Goal: Find specific page/section: Find specific page/section

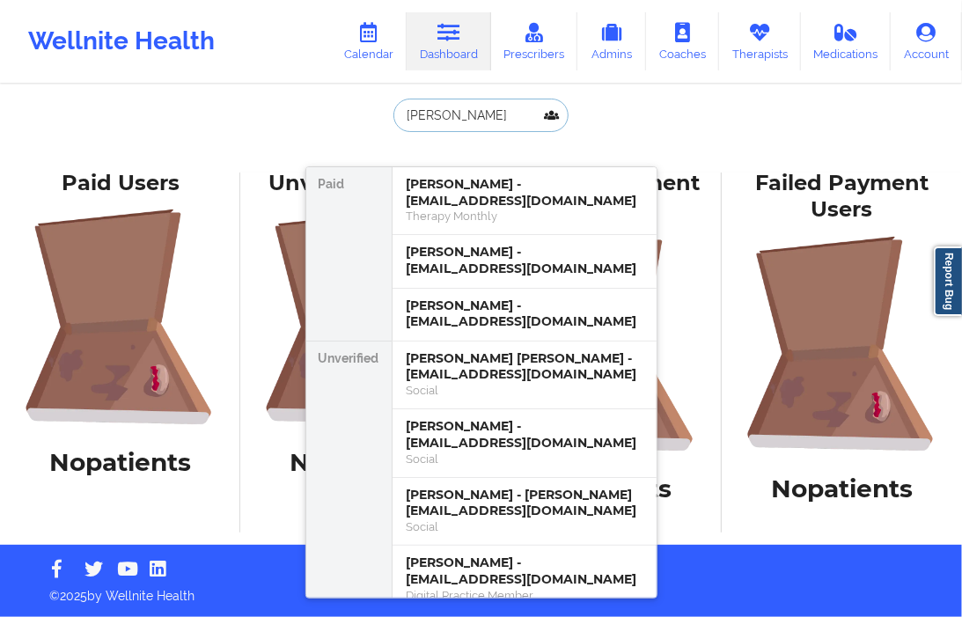
drag, startPoint x: 470, startPoint y: 117, endPoint x: 353, endPoint y: 109, distance: 117.3
click at [353, 109] on div "[PERSON_NAME] [PERSON_NAME] - [EMAIL_ADDRESS][DOMAIN_NAME] Therapy Monthly [PER…" at bounding box center [481, 130] width 352 height 62
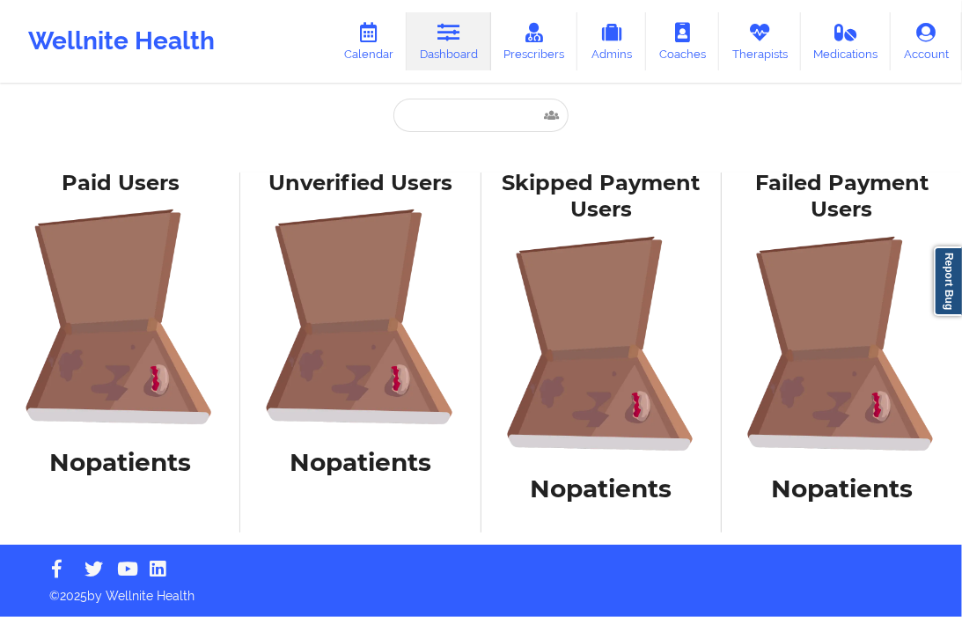
click at [248, 134] on div "Paid [PERSON_NAME] - [EMAIL_ADDRESS][DOMAIN_NAME] Therapy Monthly [PERSON_NAME]…" at bounding box center [481, 272] width 962 height 545
click at [456, 128] on input "text" at bounding box center [480, 115] width 174 height 33
paste input "[EMAIL_ADDRESS][DOMAIN_NAME]"
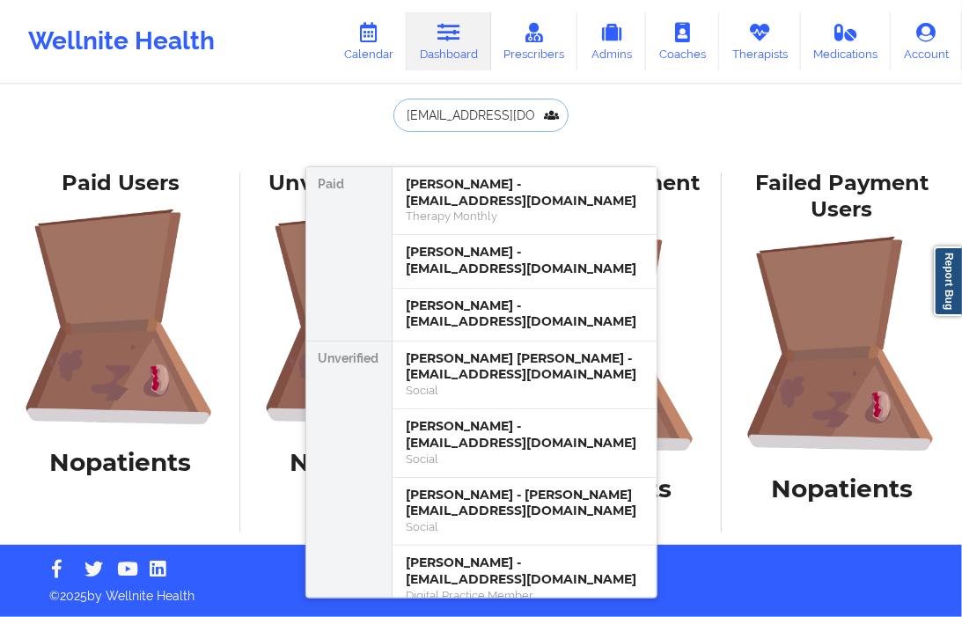
scroll to position [0, 11]
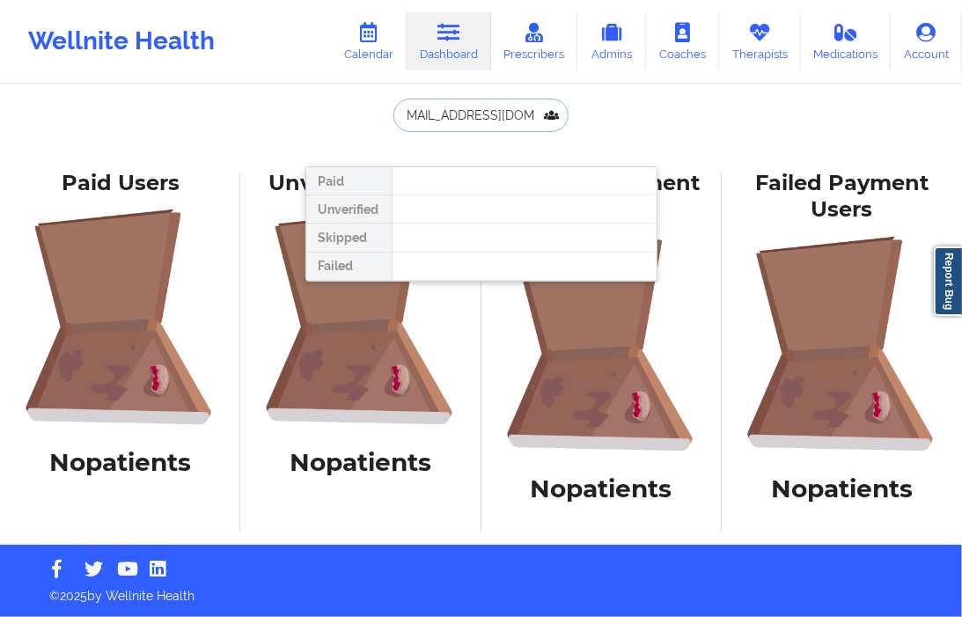
type input "[EMAIL_ADDRESS][DOMAIN_NAME]"
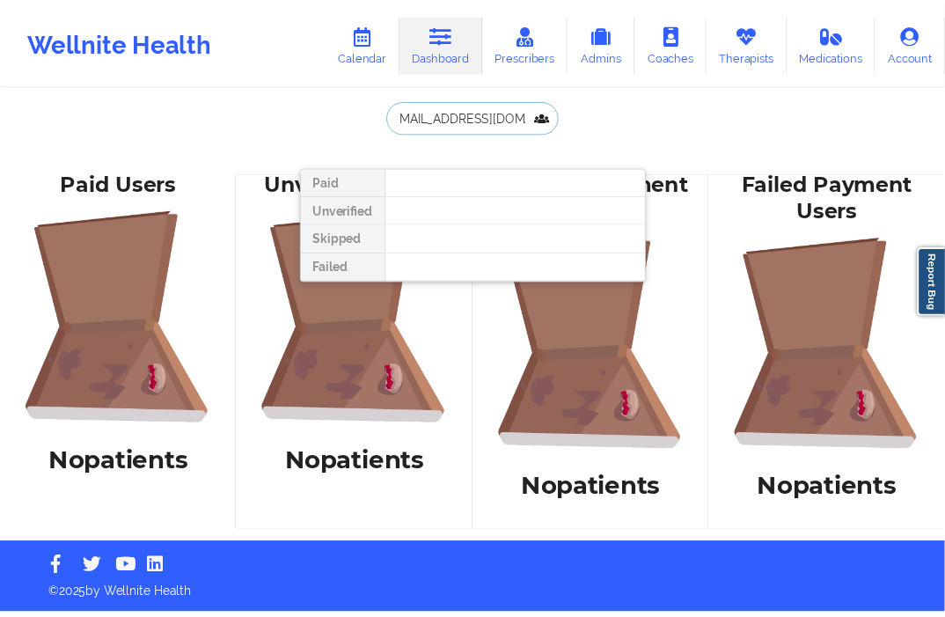
scroll to position [0, 0]
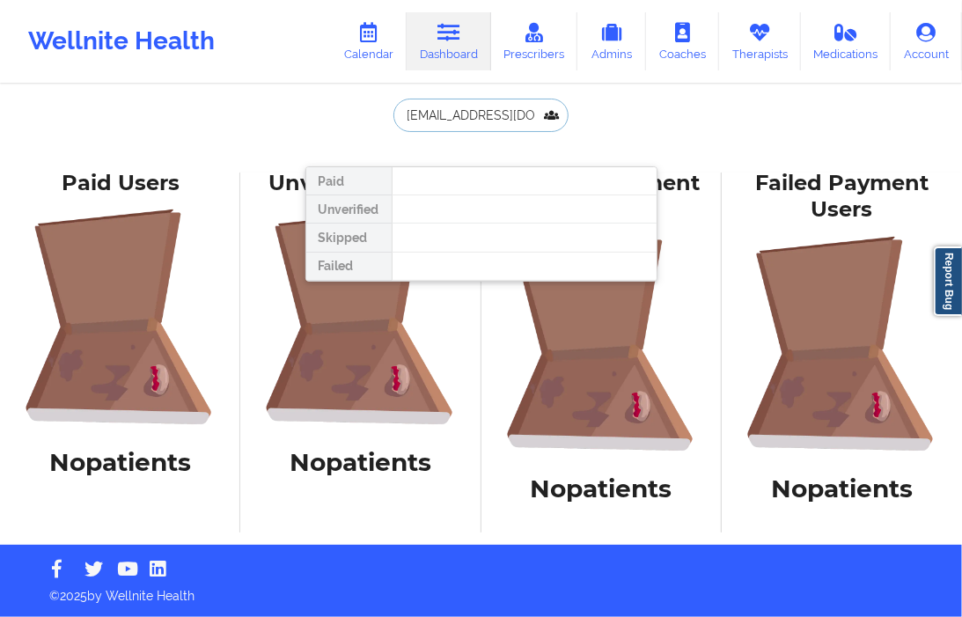
drag, startPoint x: 548, startPoint y: 115, endPoint x: 364, endPoint y: 103, distance: 183.5
click at [364, 103] on div "[EMAIL_ADDRESS][DOMAIN_NAME] Paid Unverified Skipped Failed" at bounding box center [481, 130] width 352 height 62
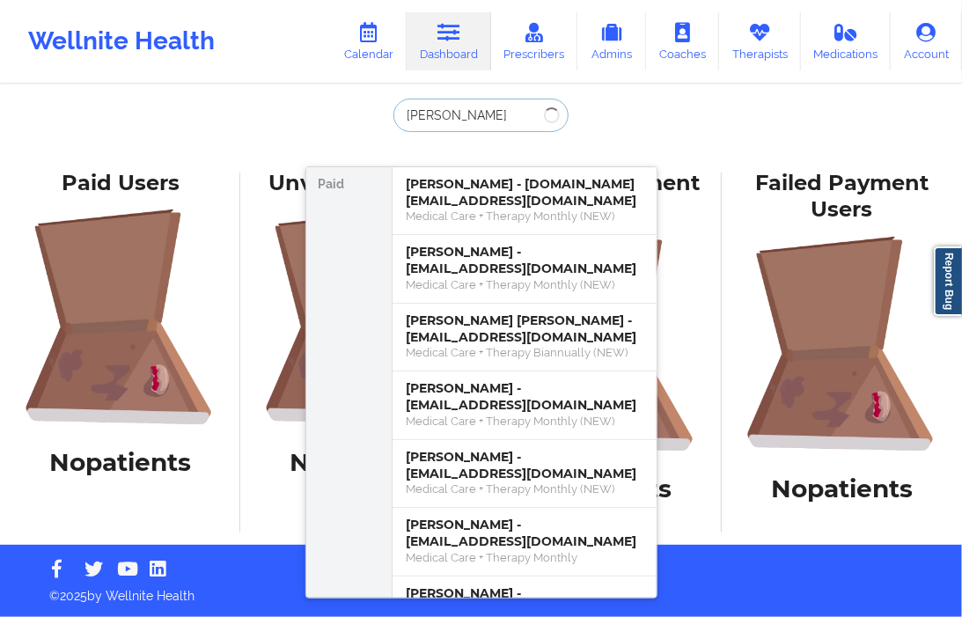
type input "[PERSON_NAME]"
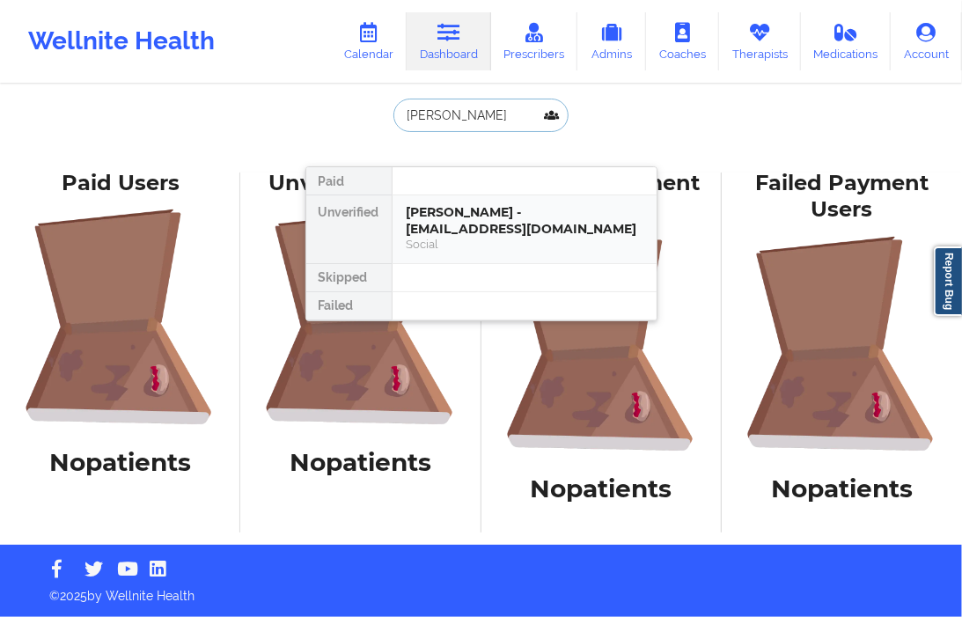
click at [429, 213] on div "[PERSON_NAME] - [EMAIL_ADDRESS][DOMAIN_NAME]" at bounding box center [525, 220] width 236 height 33
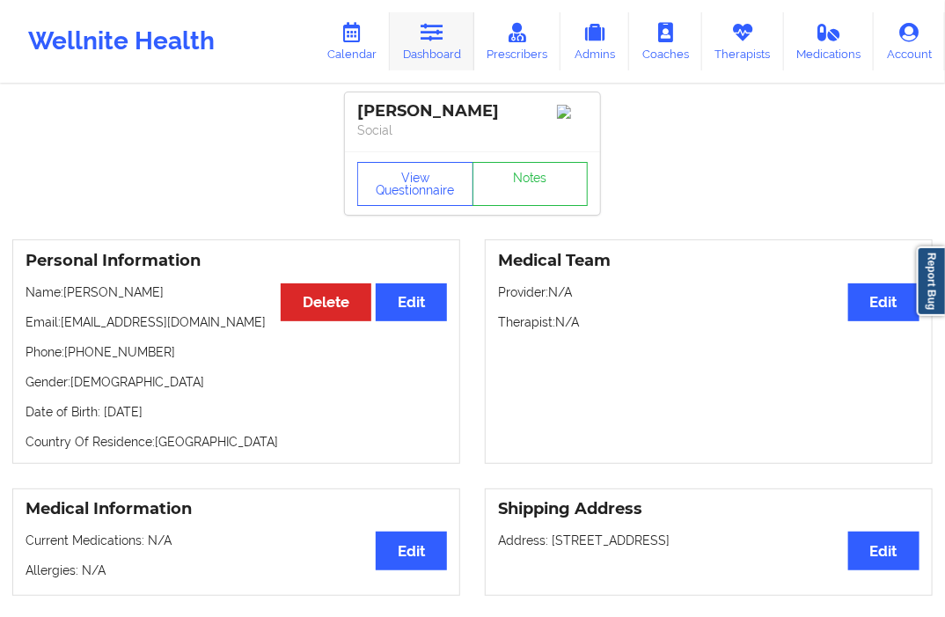
click at [467, 41] on link "Dashboard" at bounding box center [432, 41] width 85 height 58
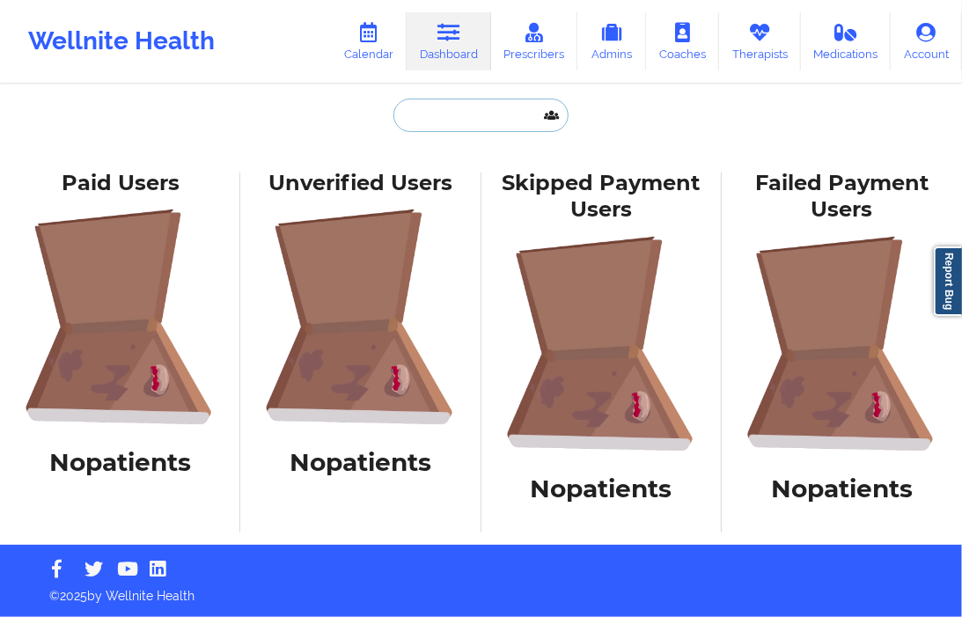
click at [452, 99] on input "text" at bounding box center [480, 115] width 174 height 33
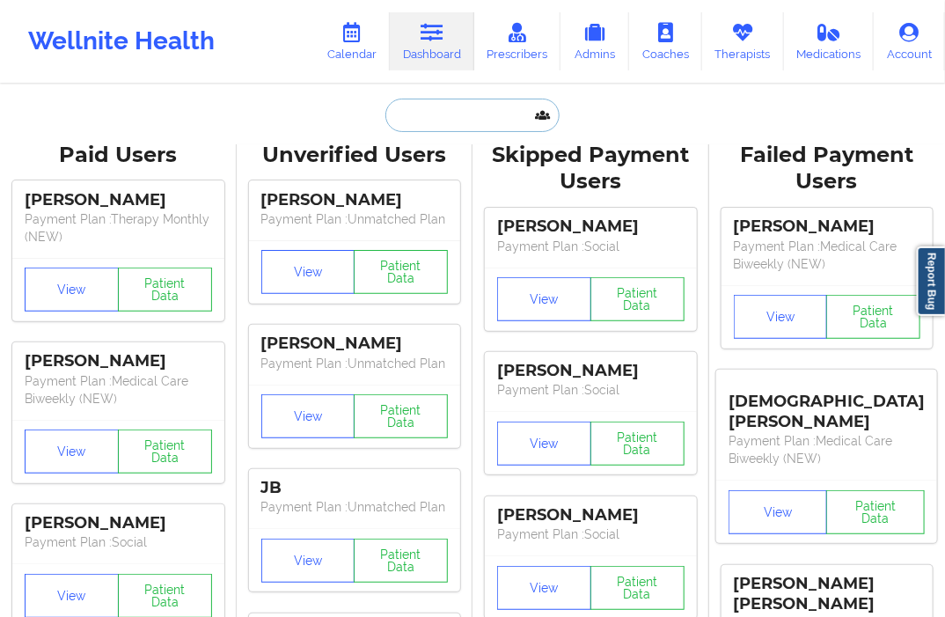
click at [431, 124] on input "text" at bounding box center [473, 115] width 174 height 33
paste input "akaamom@verizon.net"
type input "akaamom@verizon.net"
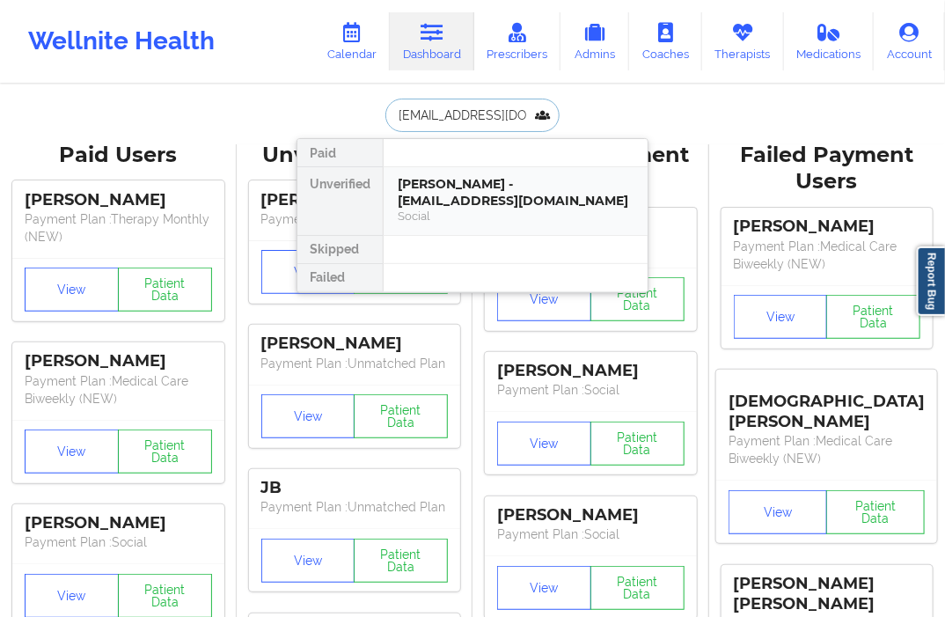
click at [526, 223] on div "Social" at bounding box center [516, 216] width 236 height 15
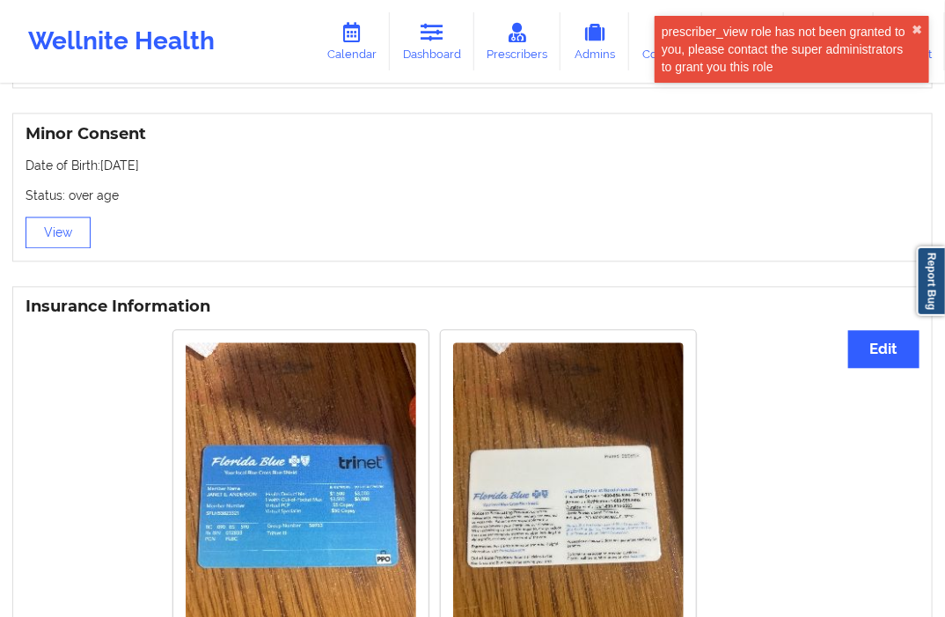
scroll to position [1180, 0]
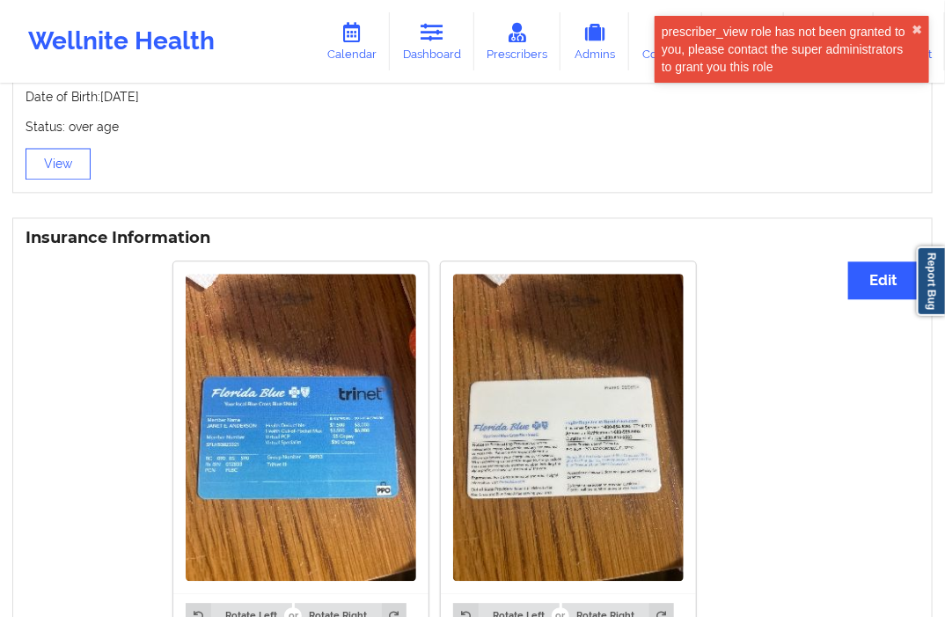
click at [364, 435] on img at bounding box center [301, 427] width 231 height 307
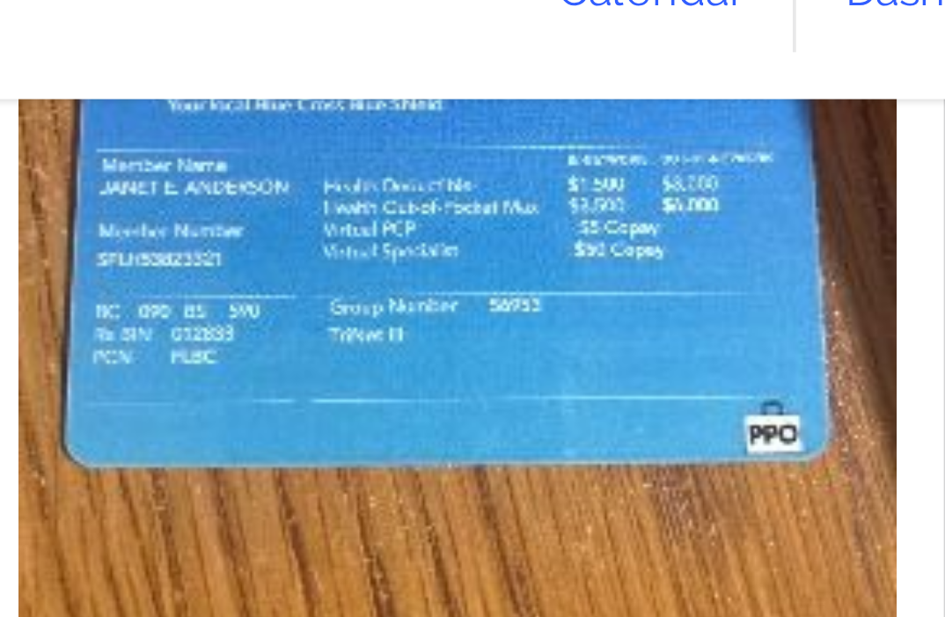
scroll to position [1505, 0]
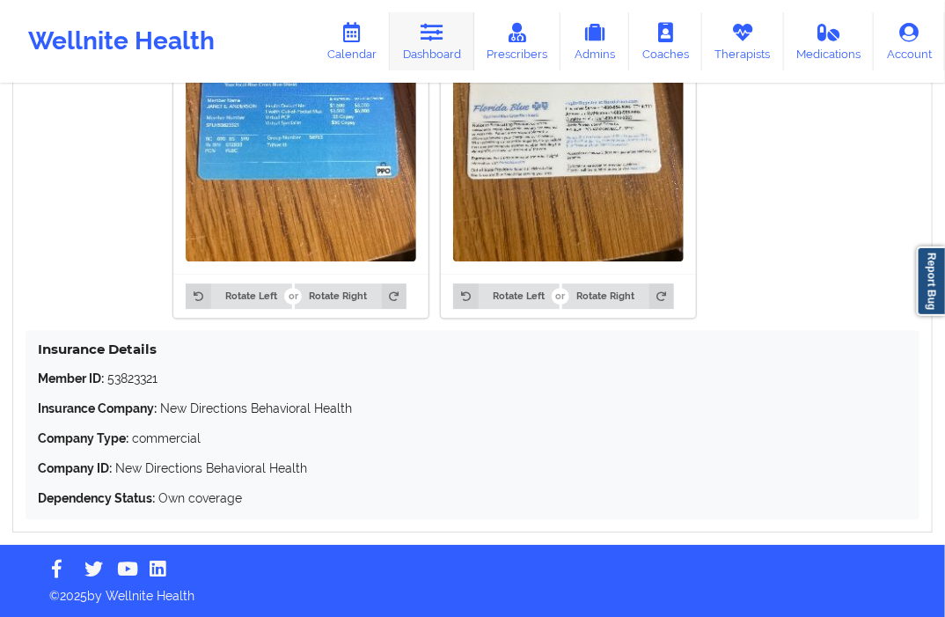
click at [431, 45] on link "Dashboard" at bounding box center [432, 41] width 85 height 58
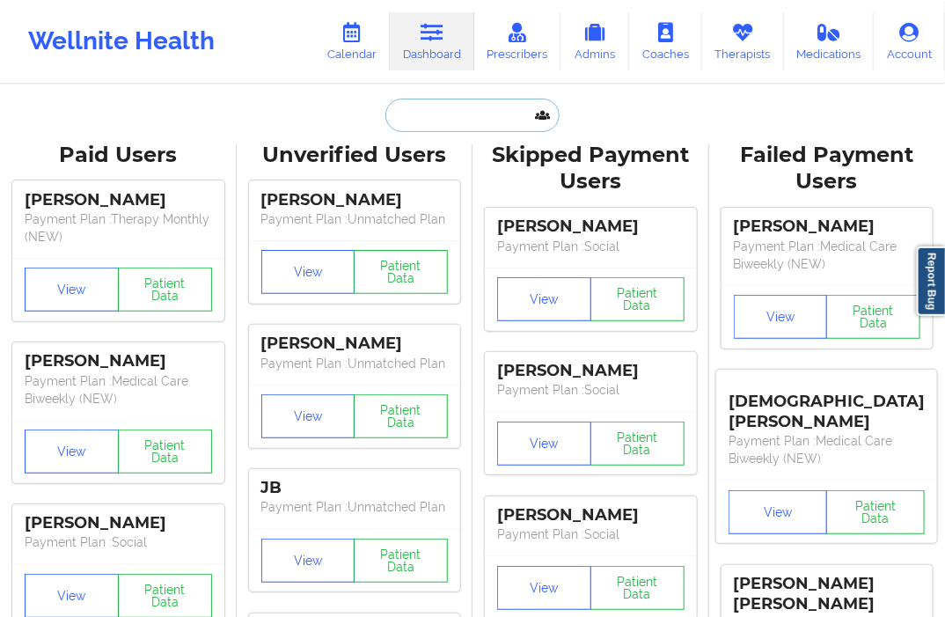
click at [411, 107] on input "text" at bounding box center [473, 115] width 174 height 33
paste input "cory.isom13@gmail.com"
type input "cory.isom13@gmail.com"
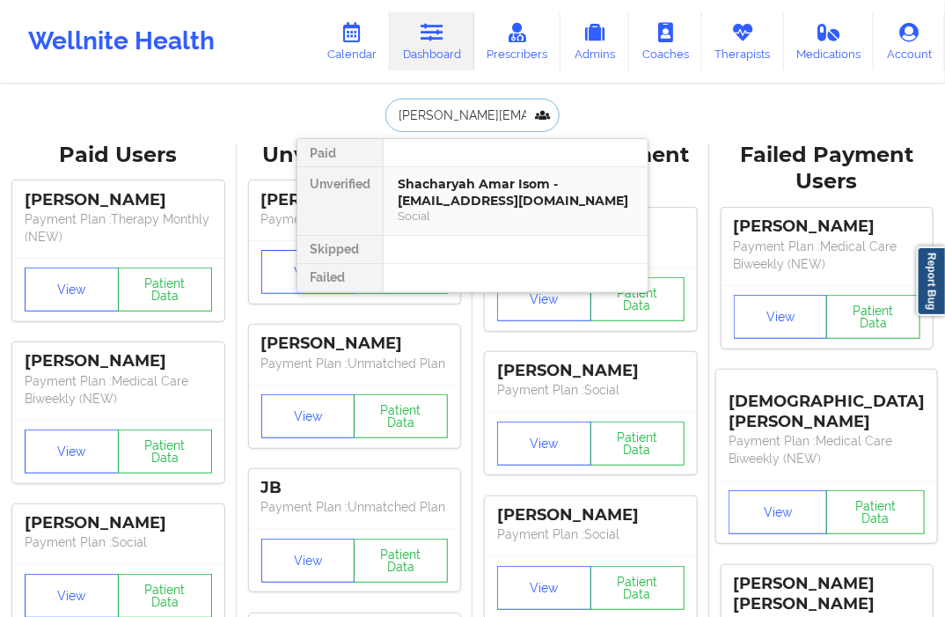
click at [459, 180] on div "Shacharyah Amar Isom - cory.isom13@gmail.com" at bounding box center [516, 192] width 236 height 33
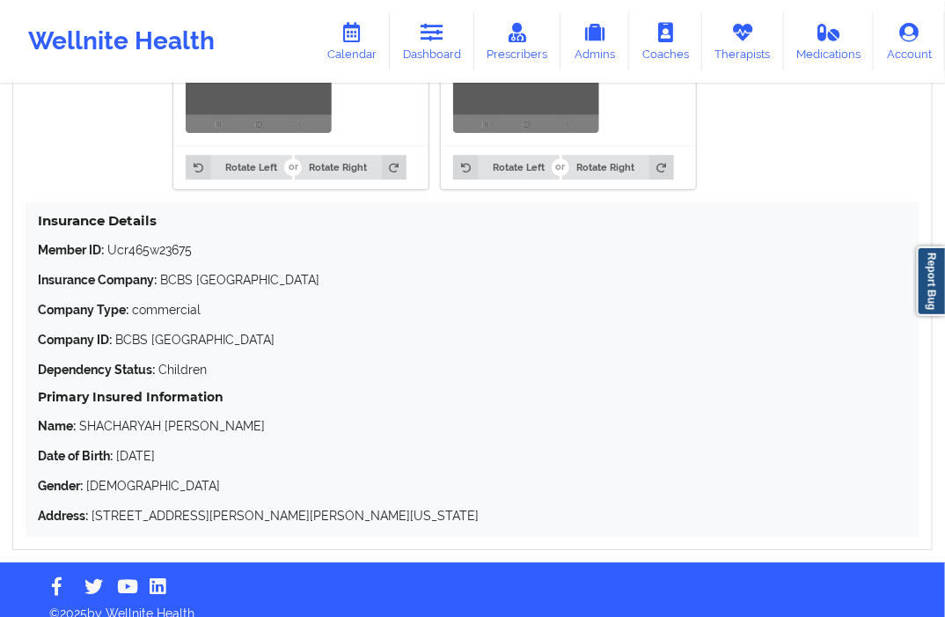
scroll to position [1480, 0]
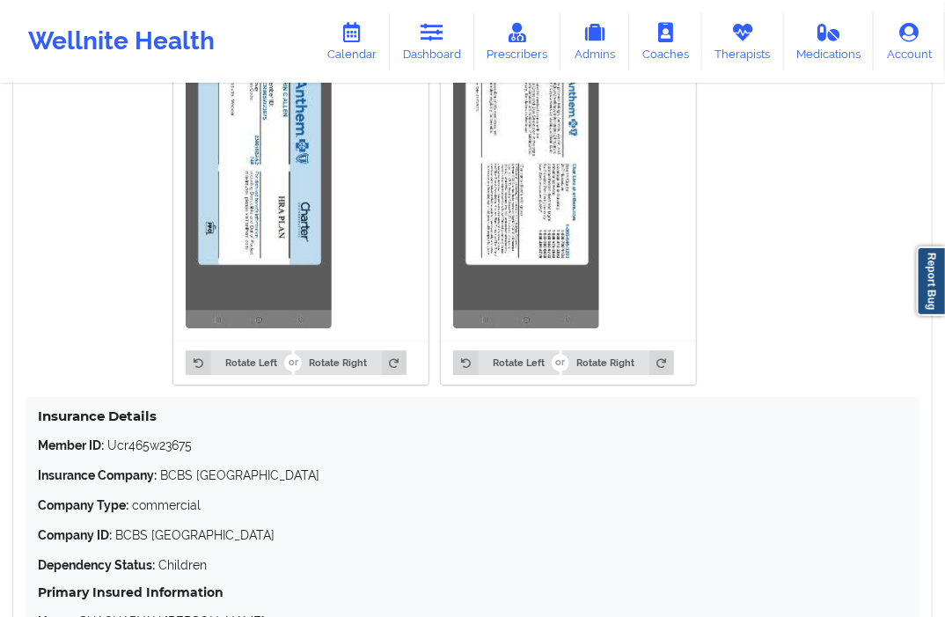
click at [287, 233] on img at bounding box center [259, 169] width 146 height 317
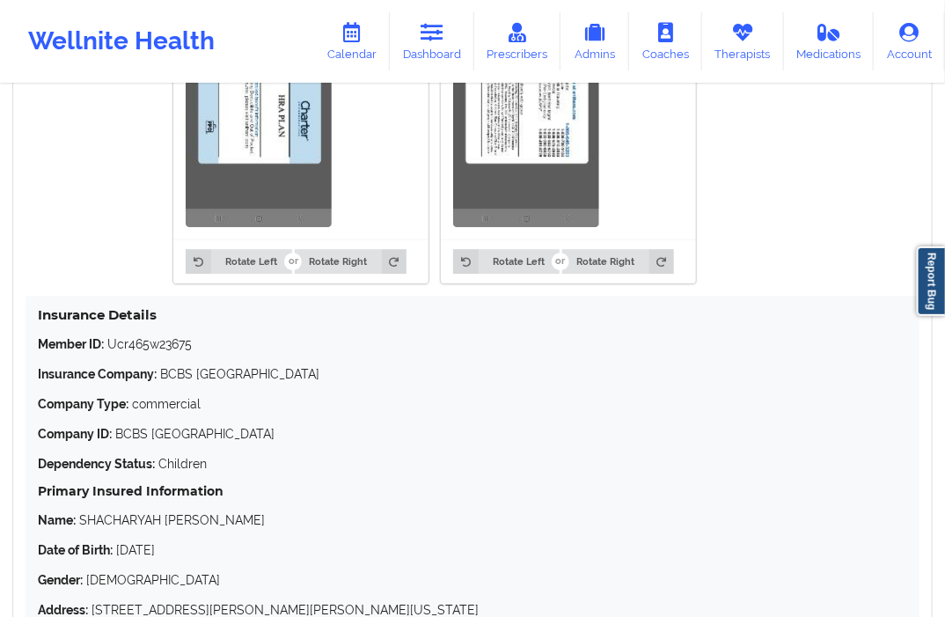
scroll to position [1675, 0]
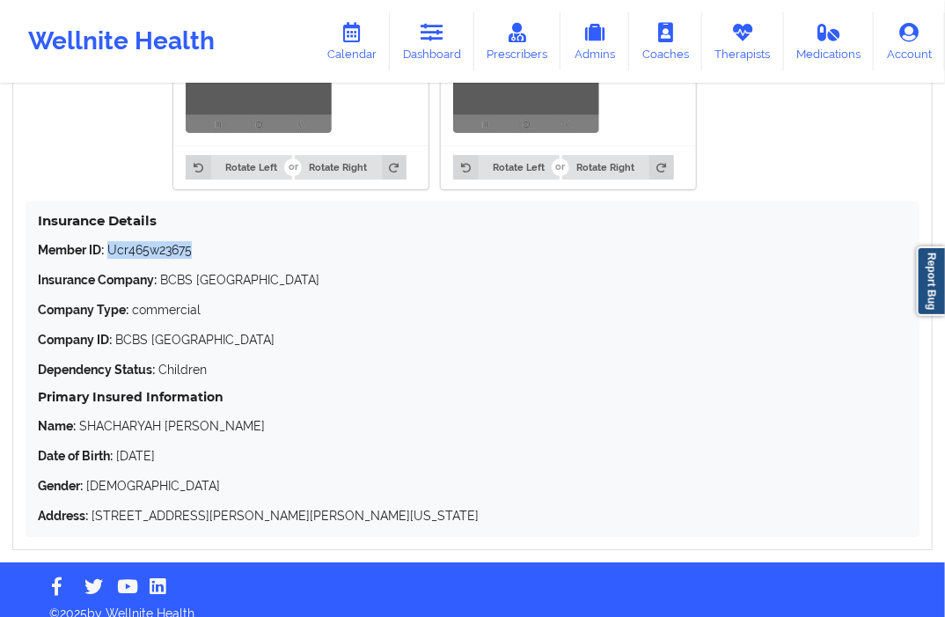
drag, startPoint x: 209, startPoint y: 233, endPoint x: 127, endPoint y: 231, distance: 81.9
click at [108, 241] on p "Member ID: Ucr465w23675" at bounding box center [473, 250] width 870 height 18
copy p "Ucr465w23675"
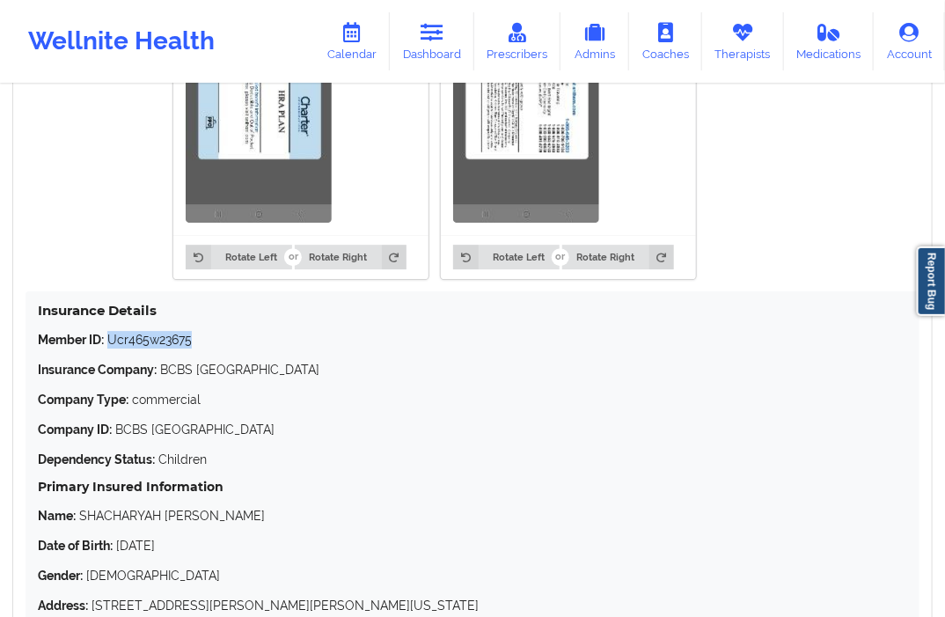
scroll to position [1480, 0]
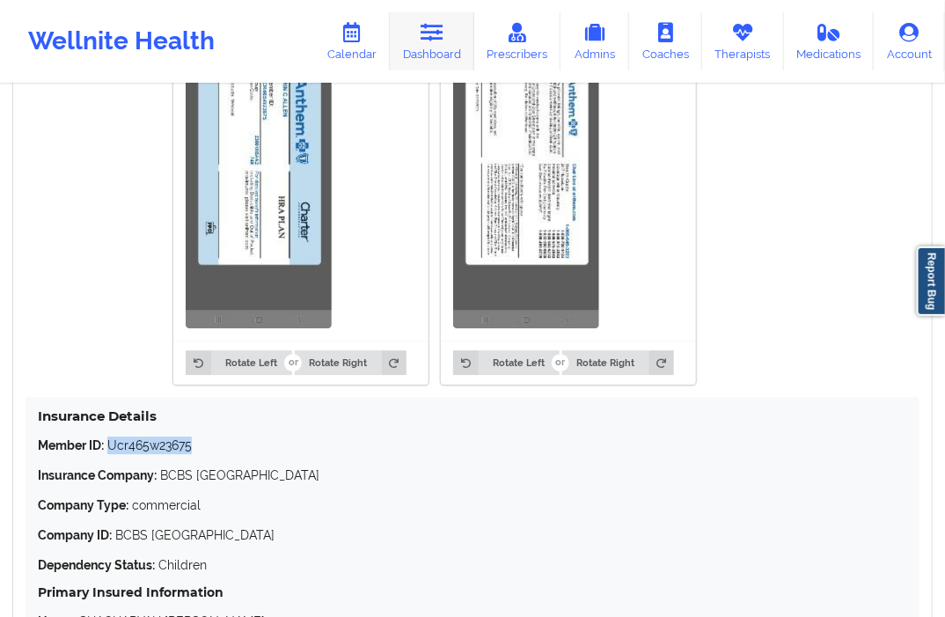
click at [445, 55] on link "Dashboard" at bounding box center [432, 41] width 85 height 58
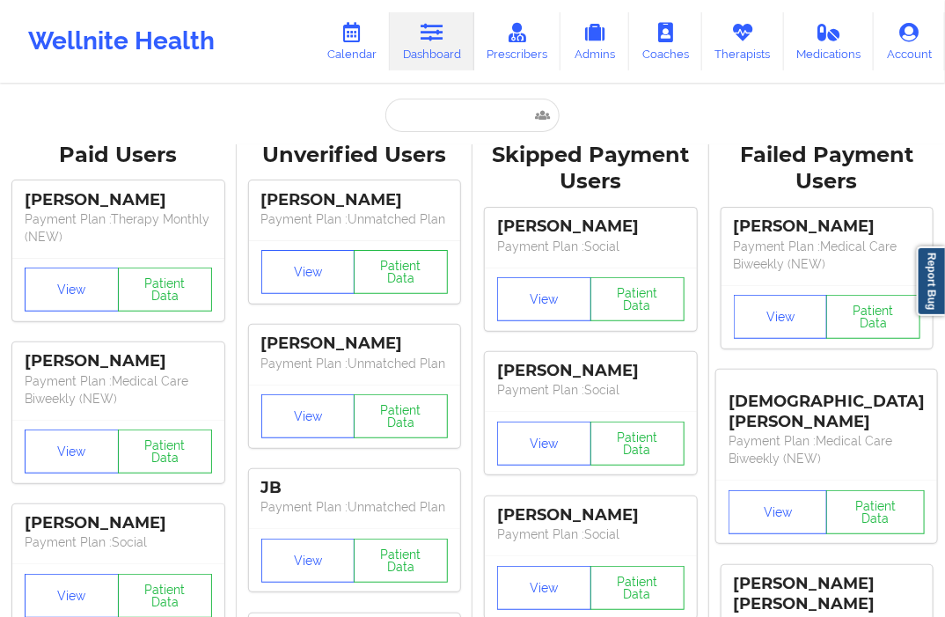
click at [451, 121] on input "text" at bounding box center [473, 115] width 174 height 33
paste input "crodriguezbanton@gmail.com"
type input "crodriguezbanton@gmail.com"
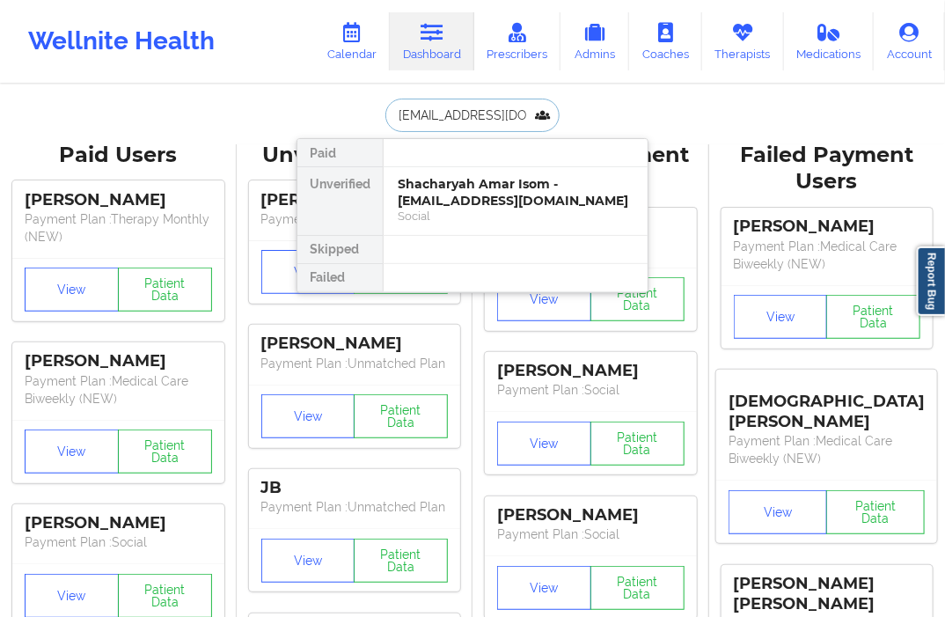
scroll to position [0, 33]
click at [533, 199] on div "Chynah Rodriguez- Banton - crodriguezbanton@gmail.com" at bounding box center [516, 192] width 236 height 33
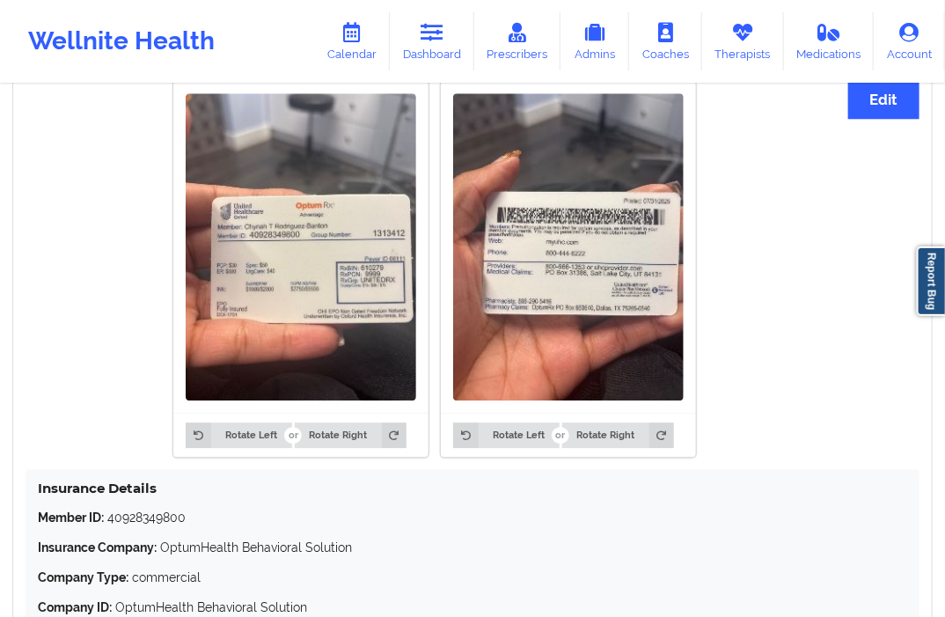
scroll to position [1519, 0]
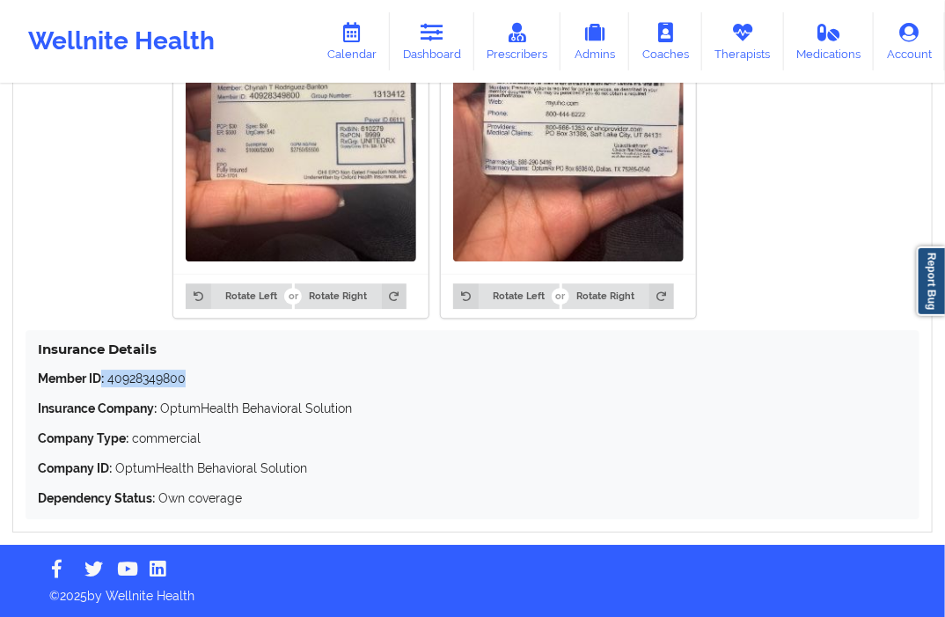
drag, startPoint x: 190, startPoint y: 373, endPoint x: 103, endPoint y: 383, distance: 87.7
click at [103, 383] on p "Member ID: 40928349800" at bounding box center [473, 379] width 870 height 18
click at [130, 383] on p "Member ID: 40928349800" at bounding box center [473, 379] width 870 height 18
drag, startPoint x: 109, startPoint y: 379, endPoint x: 195, endPoint y: 379, distance: 86.3
click at [195, 379] on p "Member ID: 40928349800" at bounding box center [473, 379] width 870 height 18
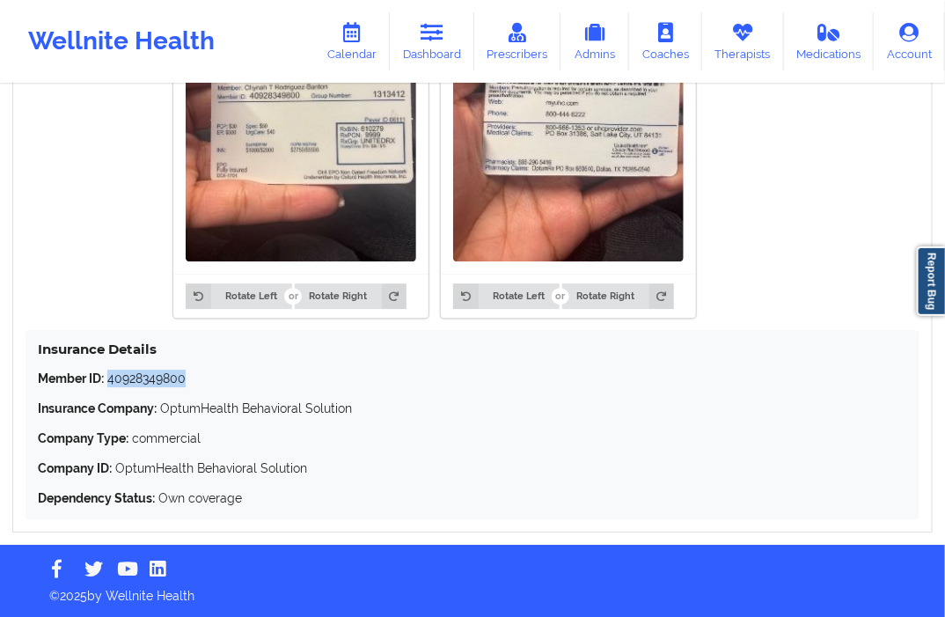
copy p "40928349800"
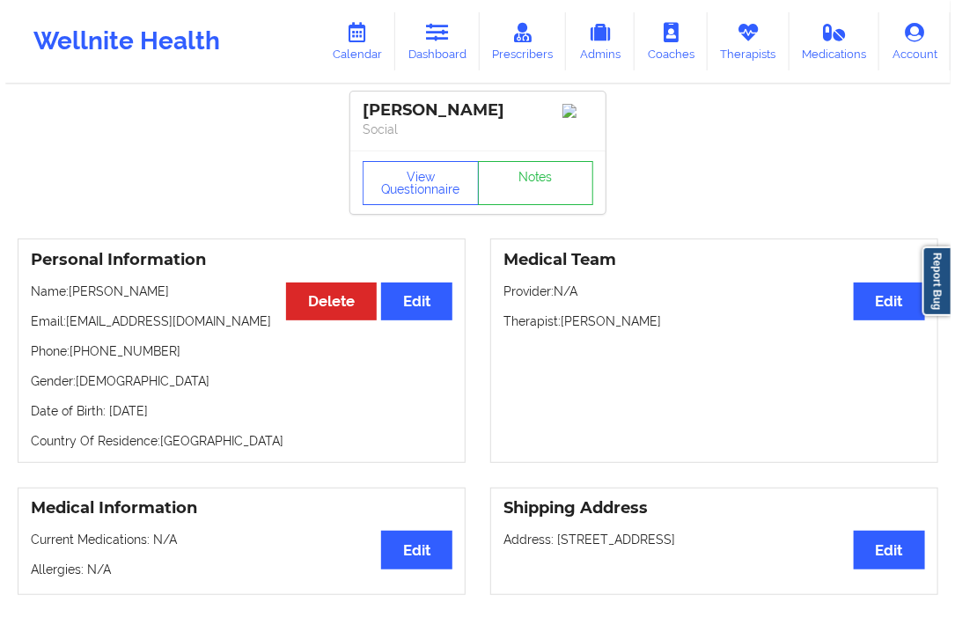
scroll to position [0, 0]
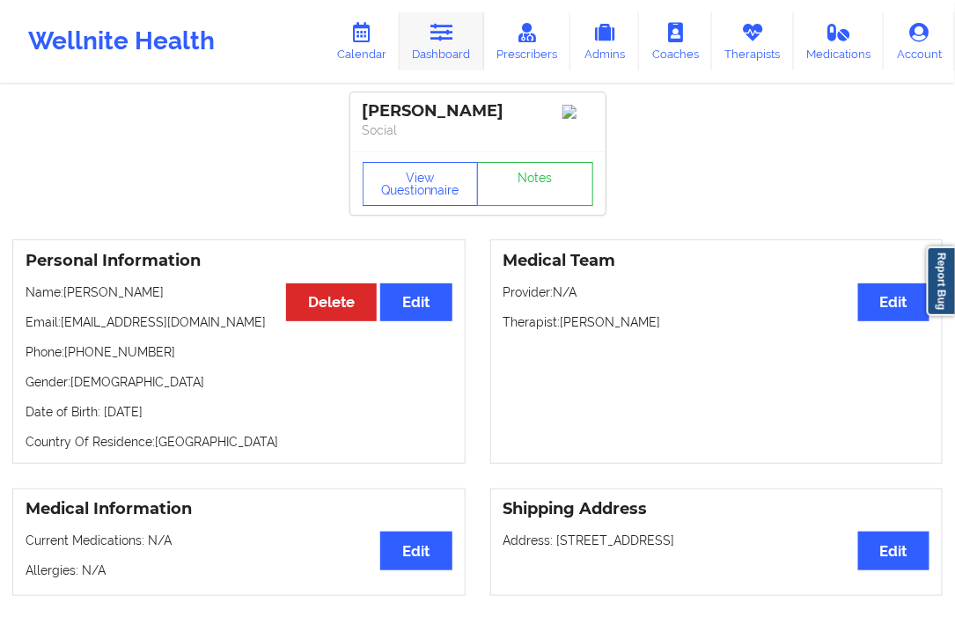
click at [424, 41] on link "Dashboard" at bounding box center [442, 41] width 85 height 58
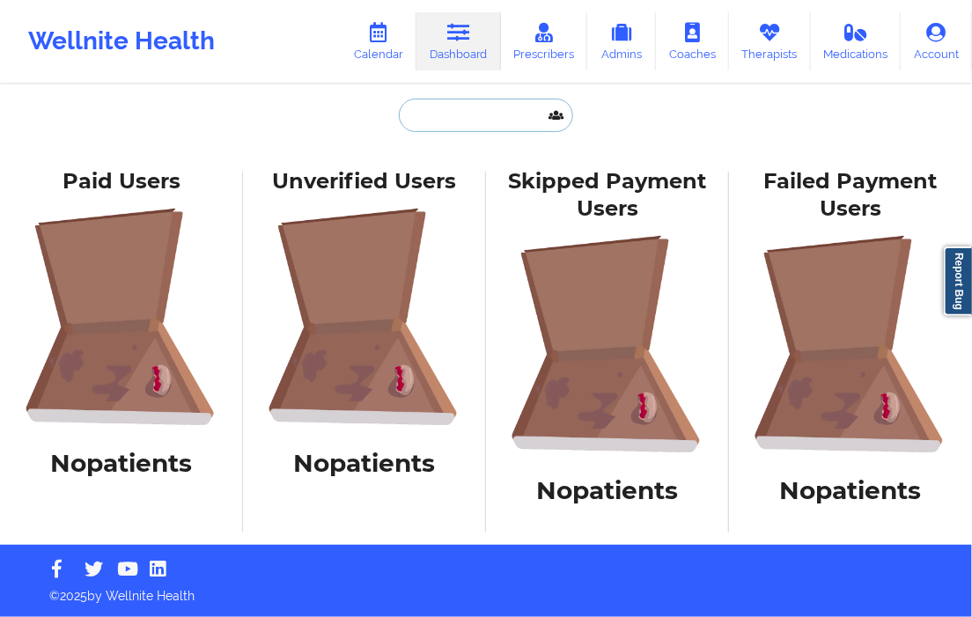
click at [430, 115] on input "text" at bounding box center [486, 115] width 174 height 33
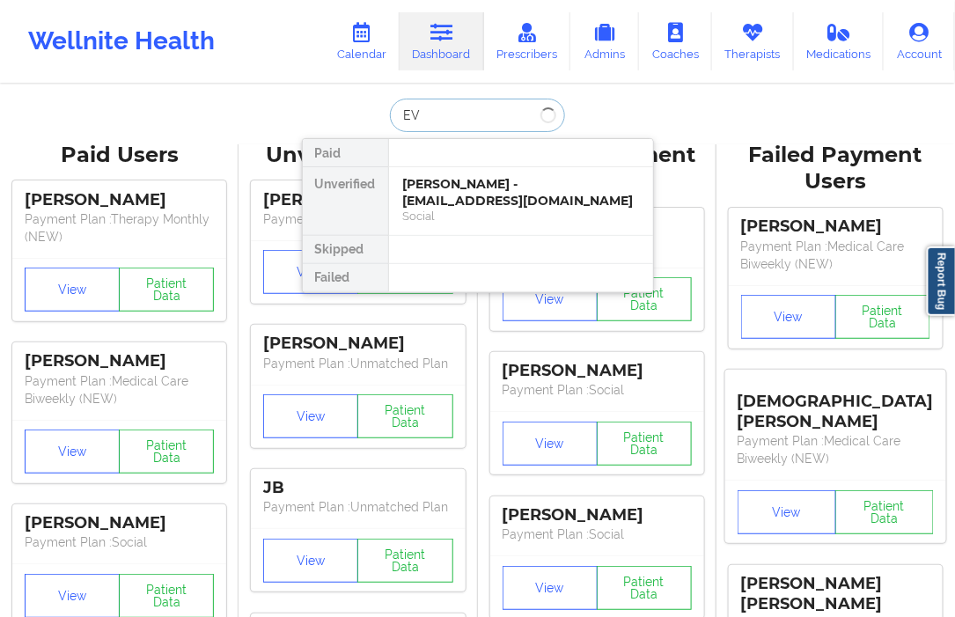
type input "E"
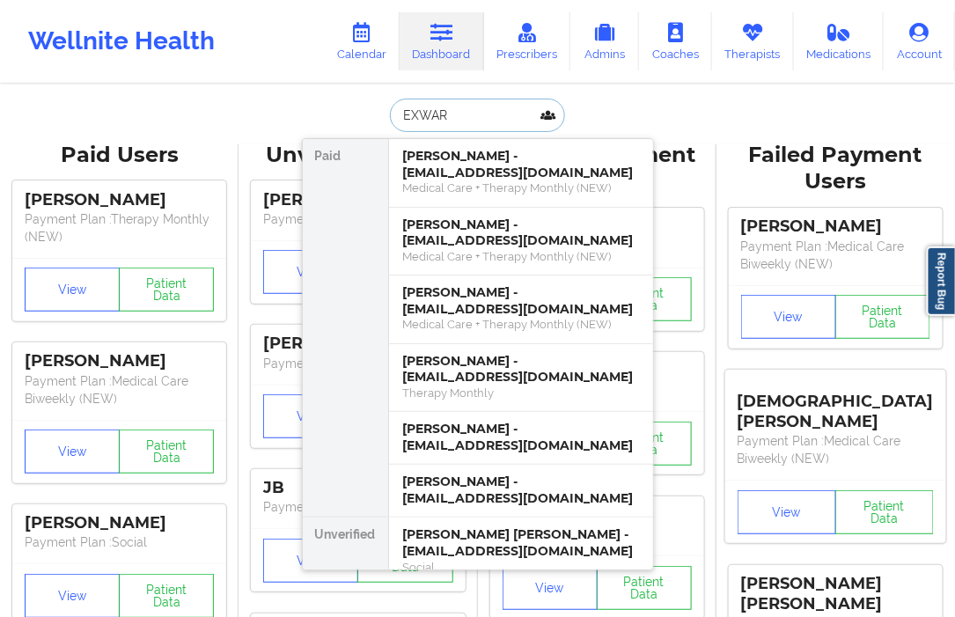
type input "EXWARX"
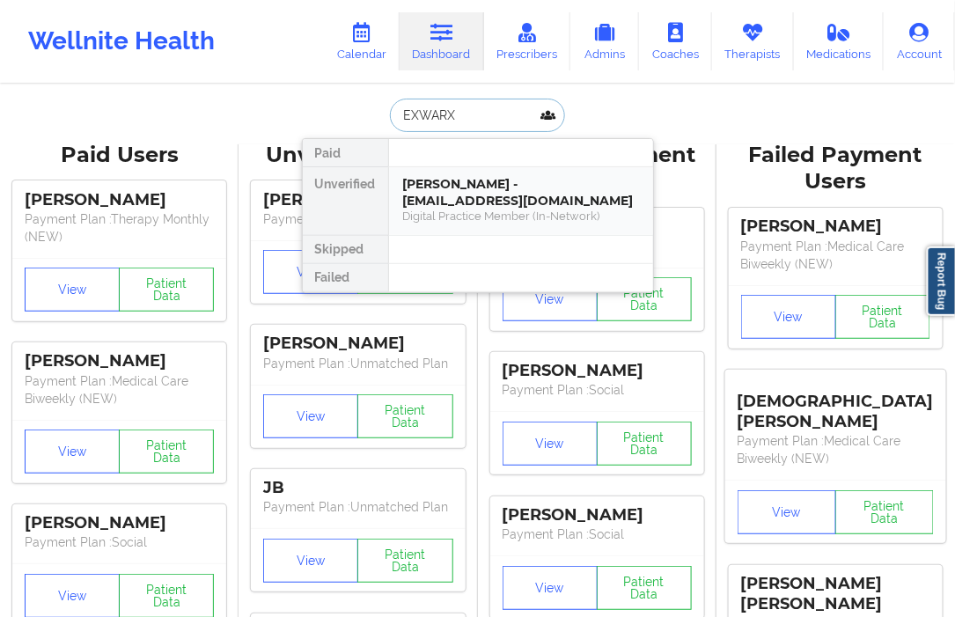
click at [495, 196] on div "Evan Exwarxs - ltgalactie@gmail.com" at bounding box center [521, 192] width 236 height 33
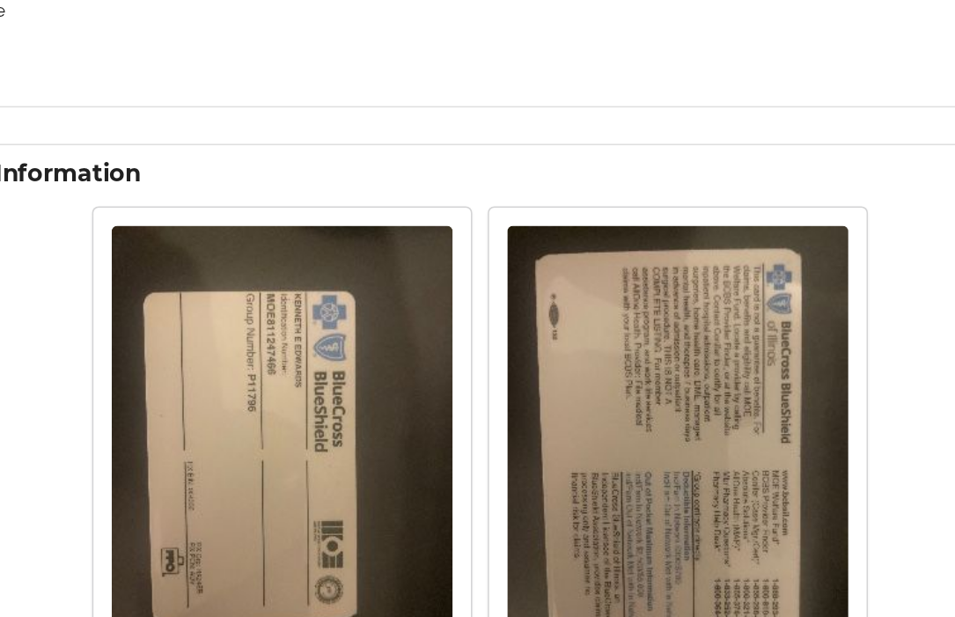
scroll to position [898, 0]
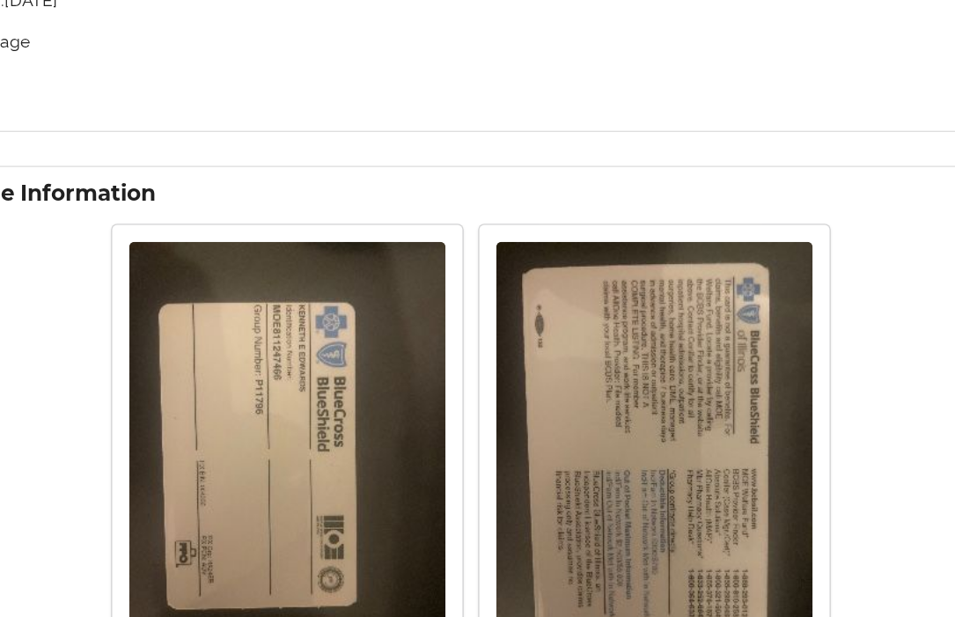
drag, startPoint x: 460, startPoint y: 420, endPoint x: 482, endPoint y: 399, distance: 29.9
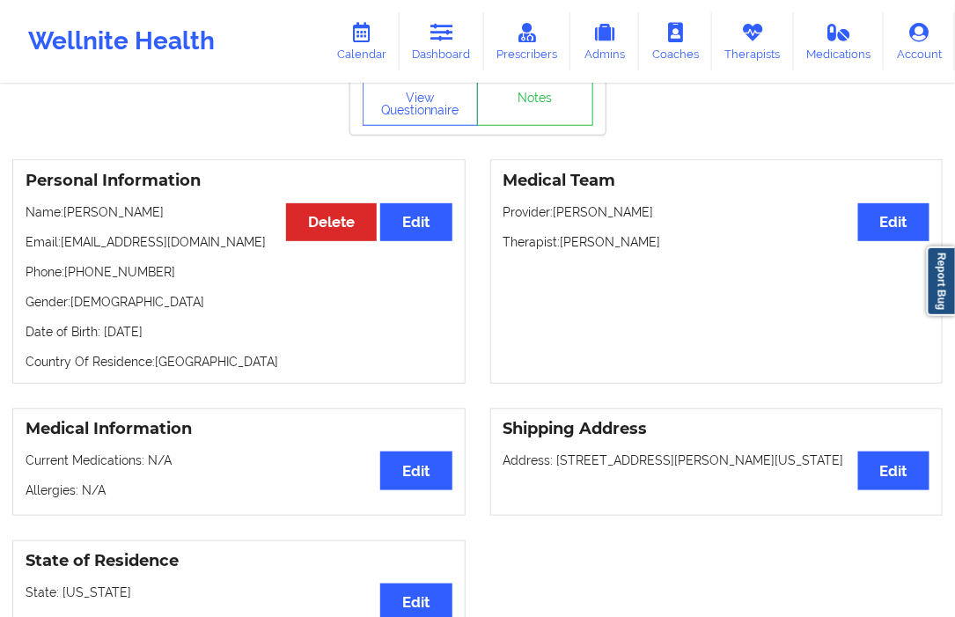
scroll to position [0, 0]
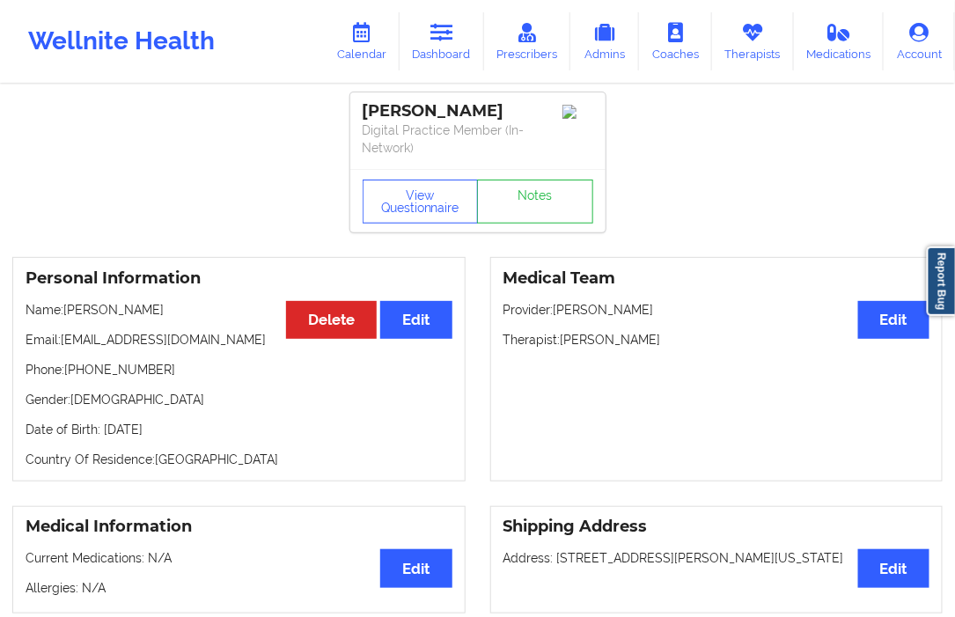
drag, startPoint x: 563, startPoint y: 329, endPoint x: 658, endPoint y: 349, distance: 97.0
click at [658, 349] on div "Medical Team Edit Provider: Ragavan Mahadevan Therapist: John P. Turner" at bounding box center [716, 369] width 453 height 224
click at [538, 391] on div "Medical Team Edit Provider: Ragavan Mahadevan Therapist: John P. Turner" at bounding box center [716, 369] width 453 height 224
click at [429, 40] on link "Dashboard" at bounding box center [442, 41] width 85 height 58
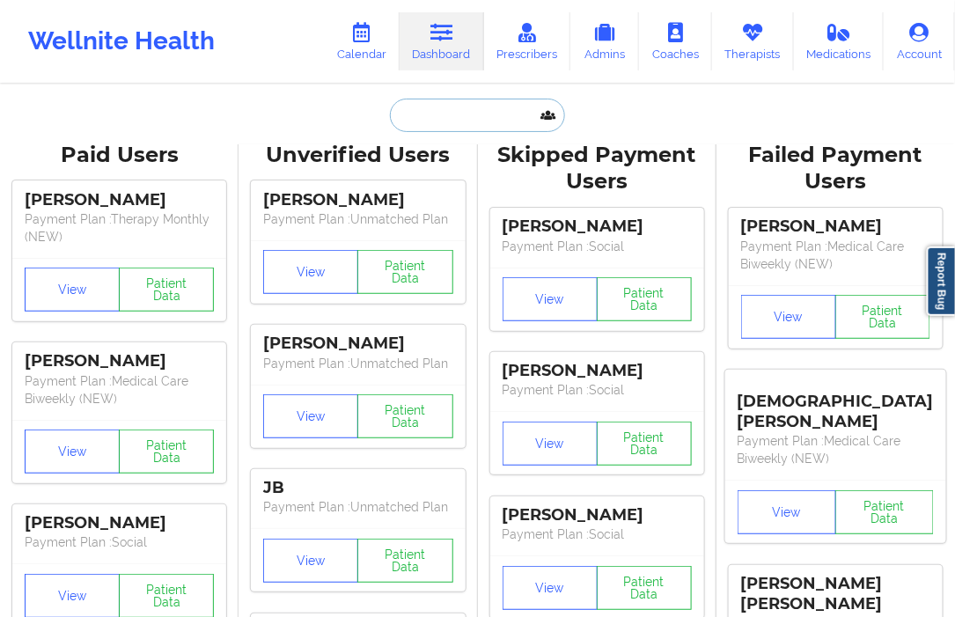
click at [437, 103] on input "text" at bounding box center [477, 115] width 174 height 33
click at [435, 128] on input "text" at bounding box center [477, 115] width 174 height 33
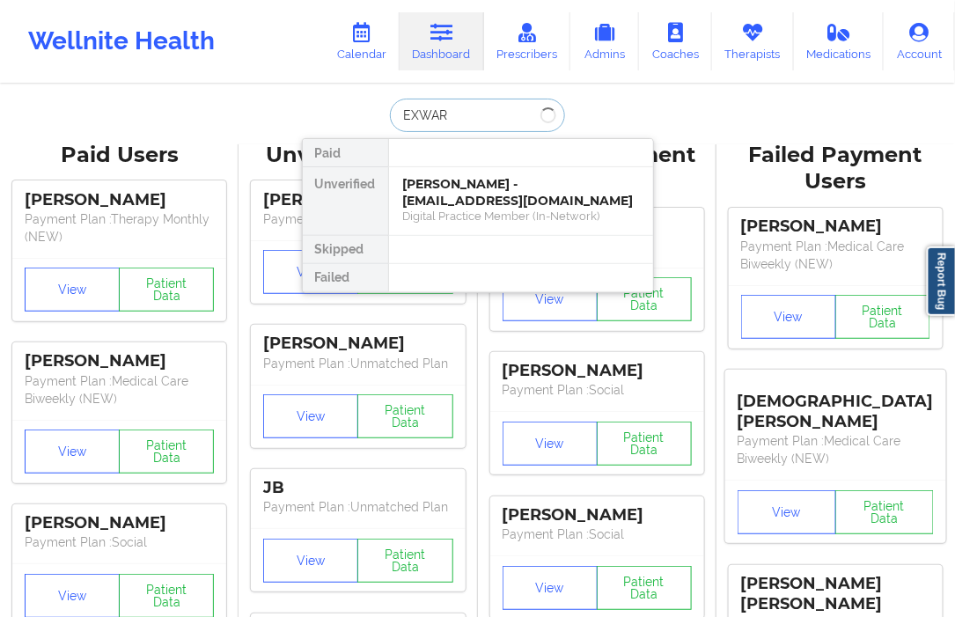
type input "EXWARX"
click at [456, 218] on div "Digital Practice Member (In-Network)" at bounding box center [521, 216] width 236 height 15
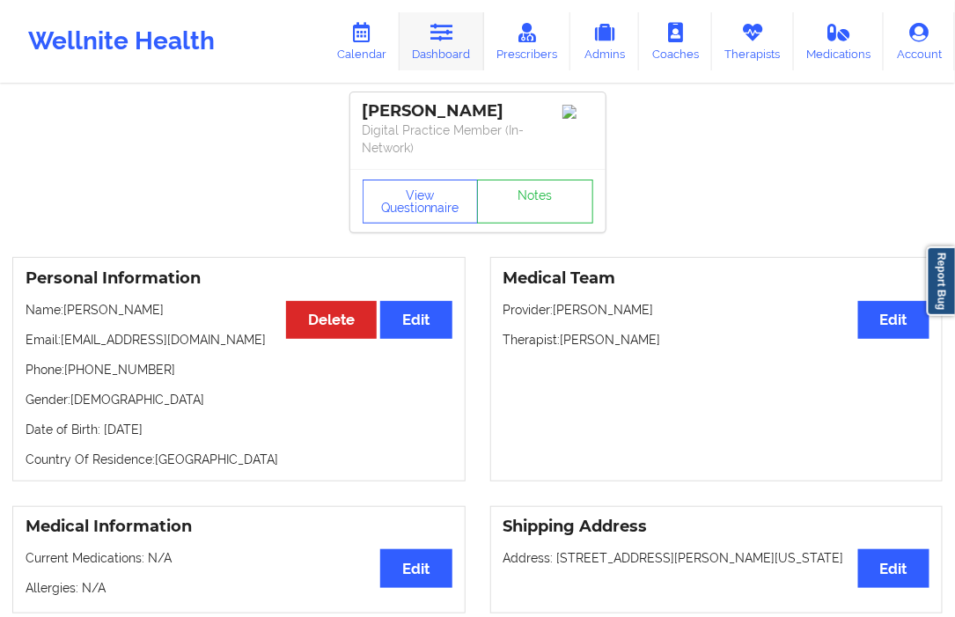
click at [454, 51] on link "Dashboard" at bounding box center [442, 41] width 85 height 58
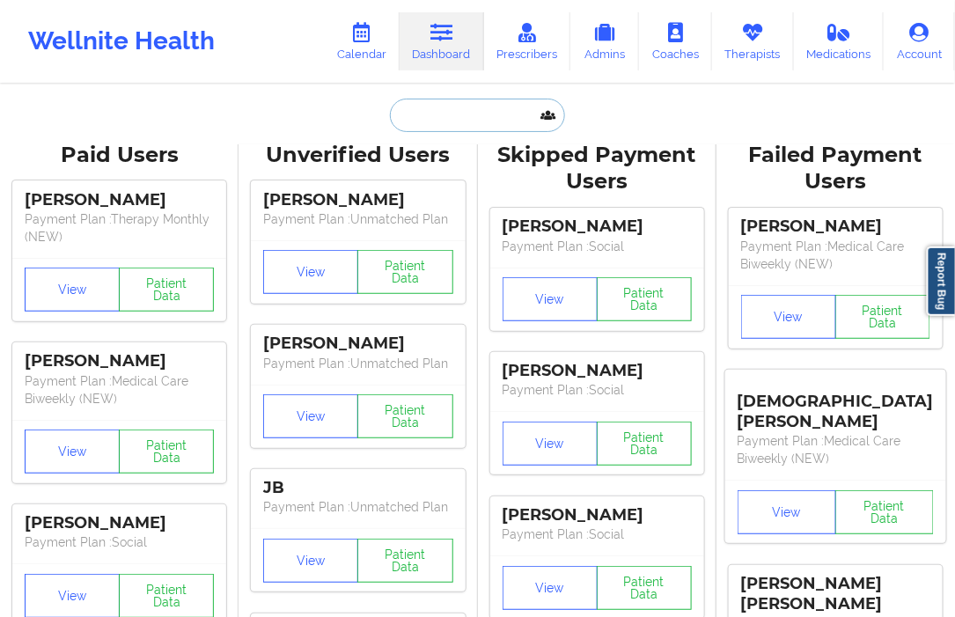
click at [425, 120] on input "text" at bounding box center [477, 115] width 174 height 33
paste input "Dyess"
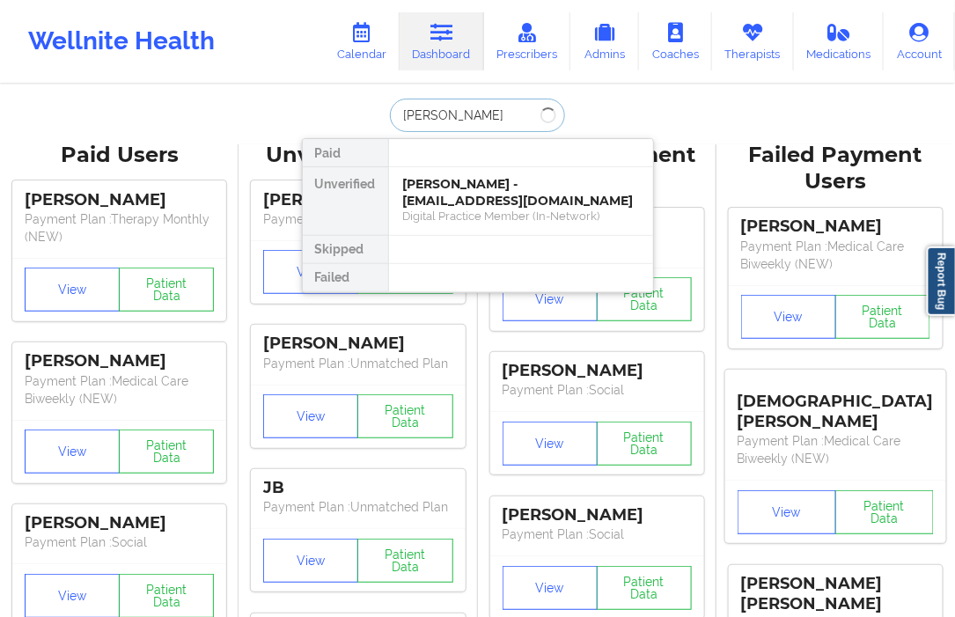
type input "Dyess"
click at [507, 185] on div "Brett Christopher Dyess - brett@bcdyess.com" at bounding box center [521, 192] width 236 height 33
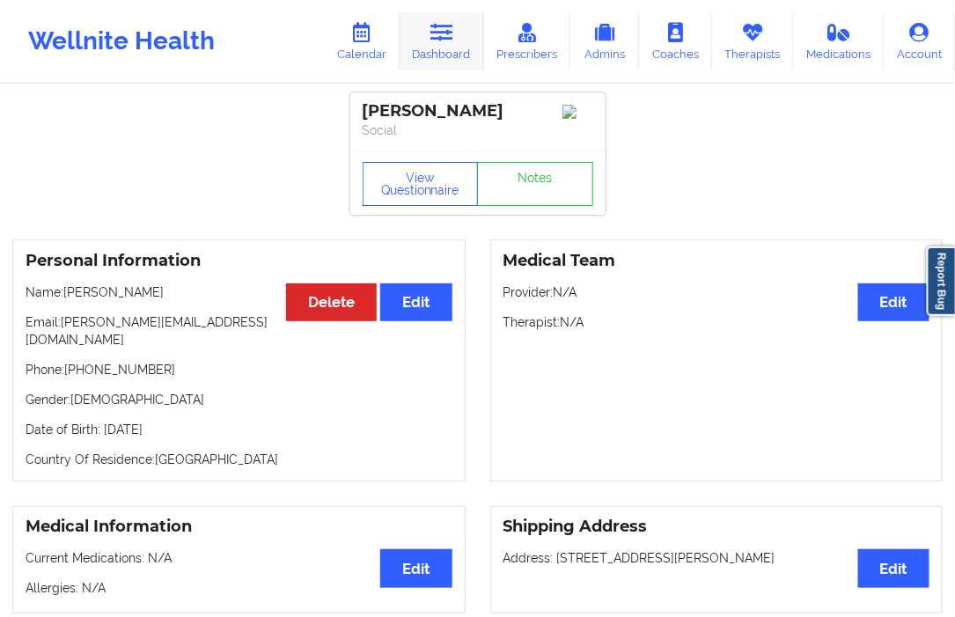
click at [452, 50] on link "Dashboard" at bounding box center [442, 41] width 85 height 58
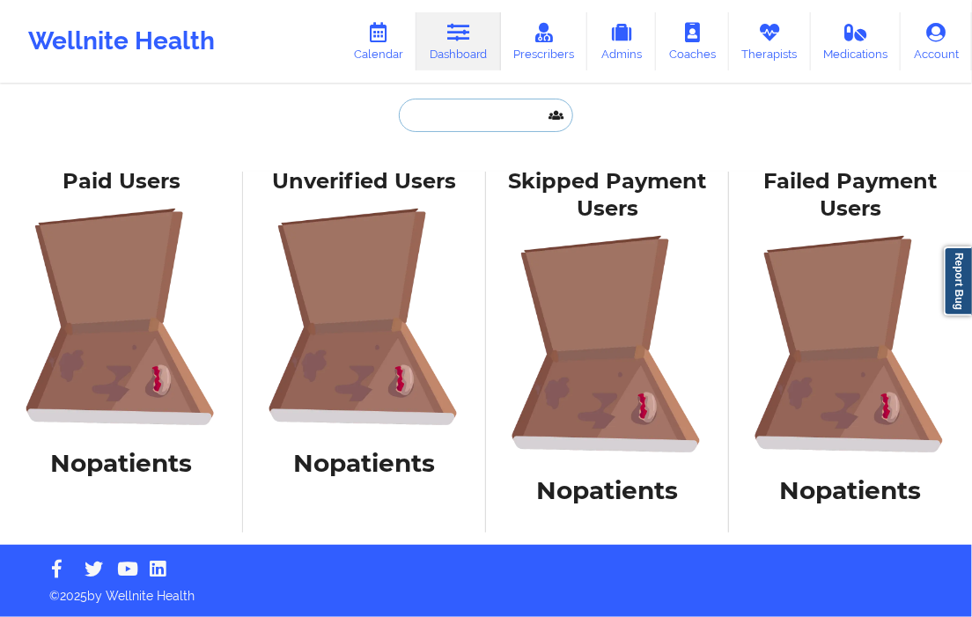
click at [443, 121] on input "text" at bounding box center [486, 115] width 174 height 33
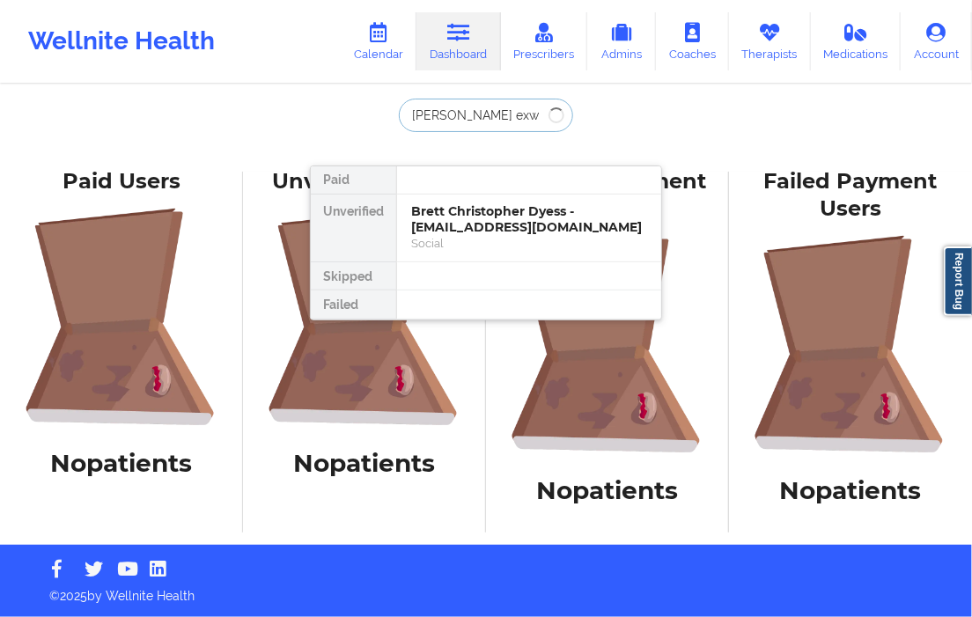
type input "evan exwa"
click at [441, 214] on div "Evan Exwarxs - ltgalactie@gmail.com" at bounding box center [529, 219] width 236 height 33
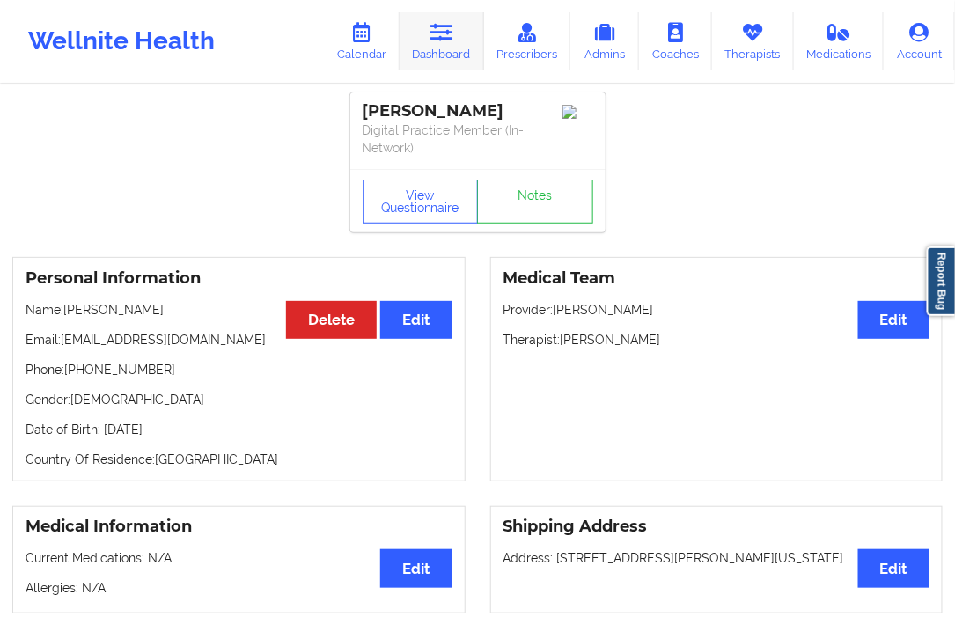
click at [438, 39] on icon at bounding box center [441, 32] width 23 height 19
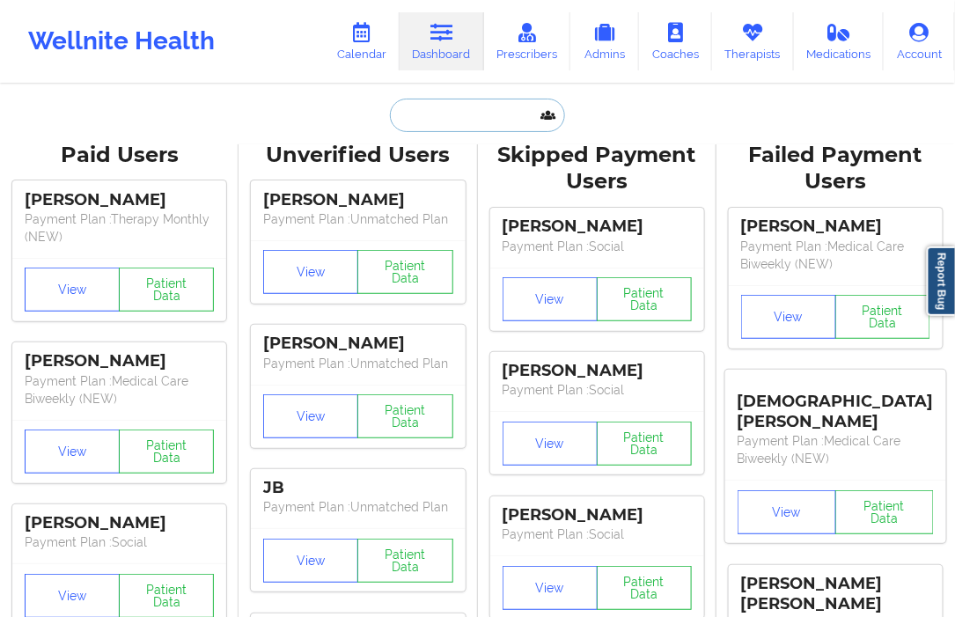
click at [405, 120] on input "text" at bounding box center [477, 115] width 174 height 33
paste input "morganbren@yahoo.com"
type input "morganbren@yahoo.com"
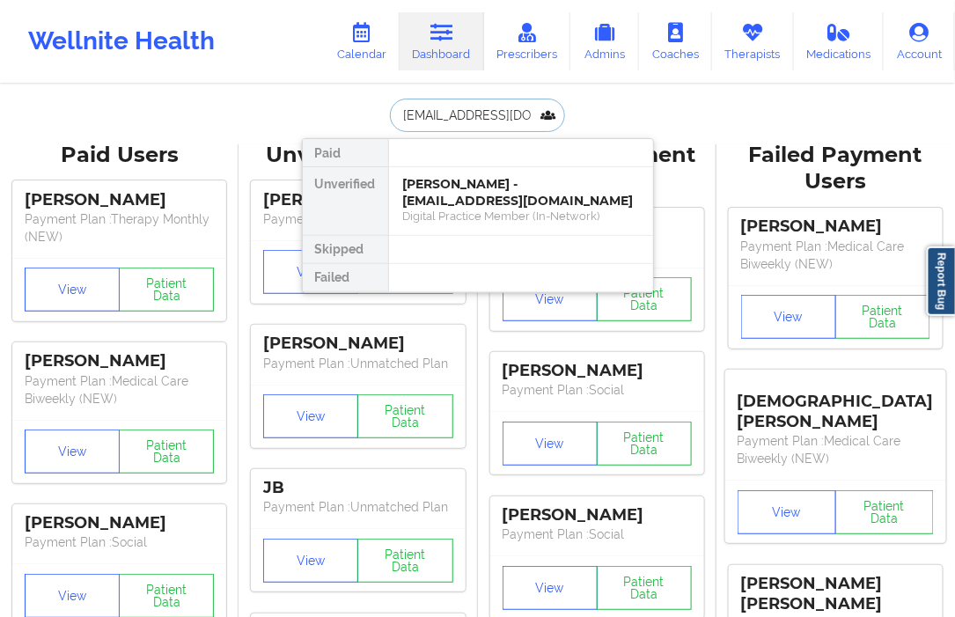
scroll to position [0, 5]
click at [431, 199] on div "Brenda Siebold Morgan - morganbren@yahoo.com" at bounding box center [521, 192] width 236 height 33
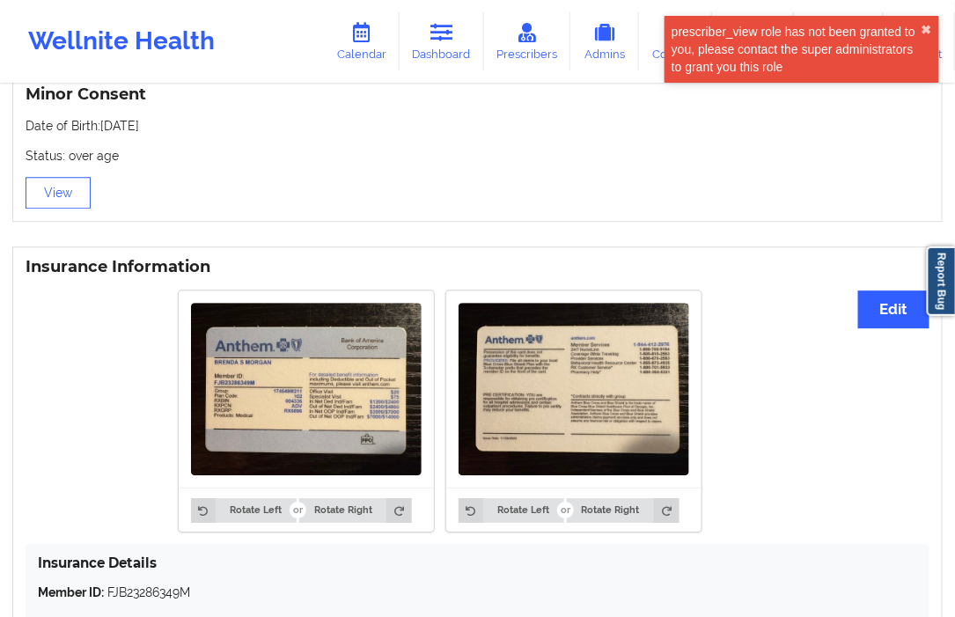
scroll to position [1173, 0]
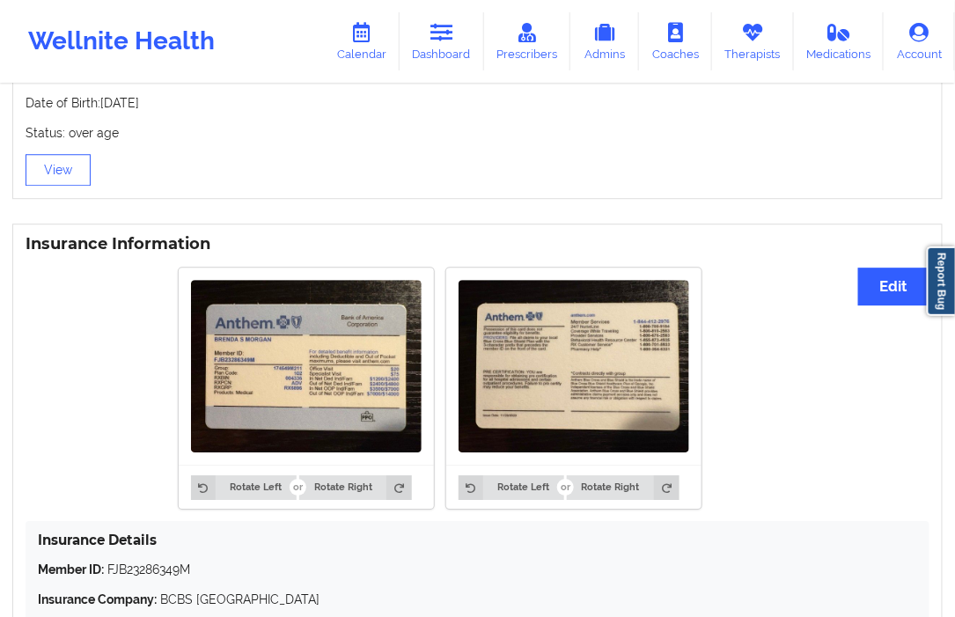
click at [332, 393] on img at bounding box center [306, 366] width 231 height 173
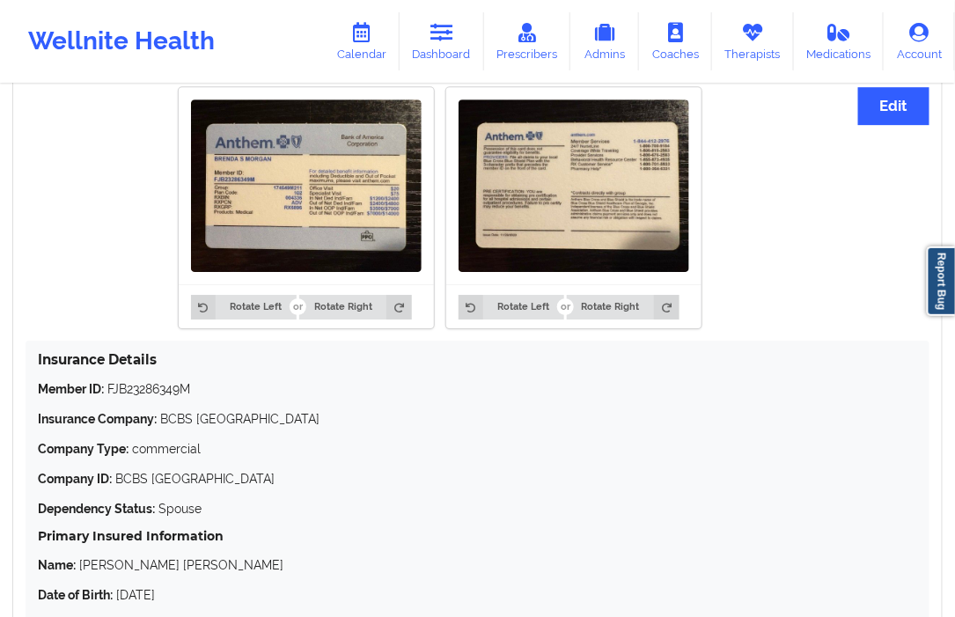
scroll to position [1525, 0]
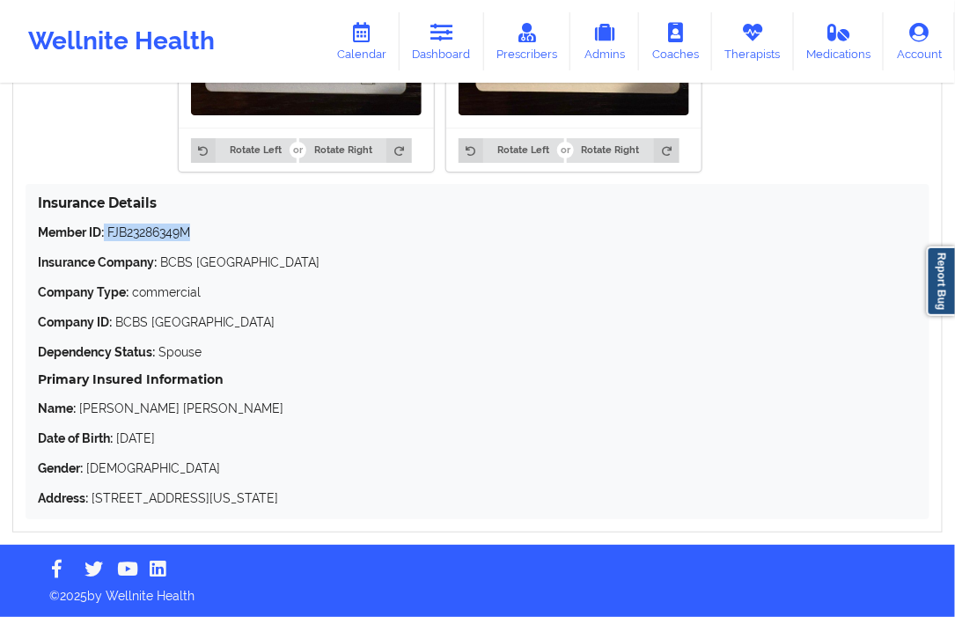
drag, startPoint x: 203, startPoint y: 240, endPoint x: 107, endPoint y: 240, distance: 96.8
click at [107, 240] on p "Member ID: FJB23286349M" at bounding box center [477, 233] width 879 height 18
copy p "FJB23286349M"
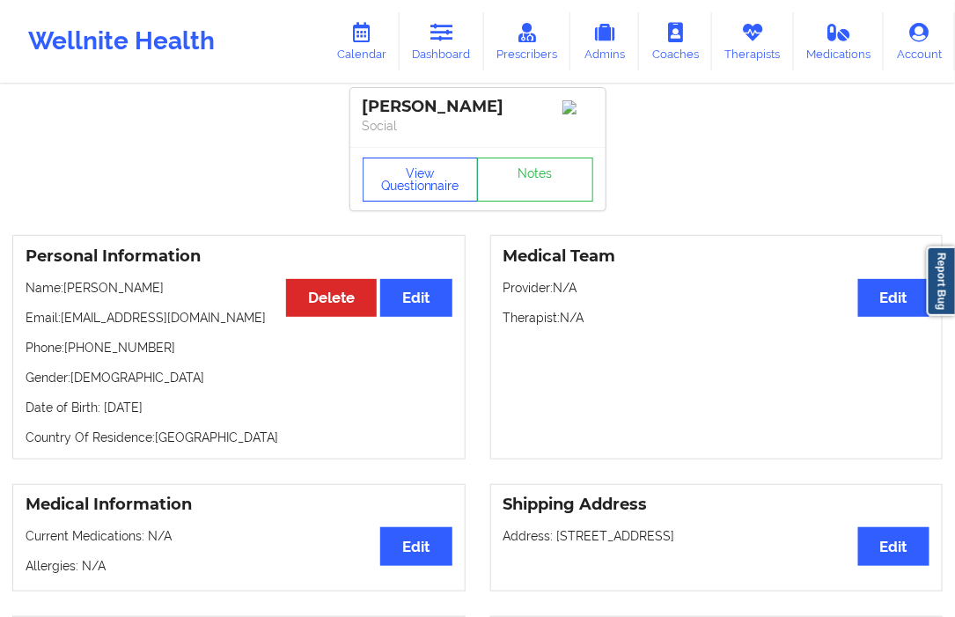
scroll to position [0, 0]
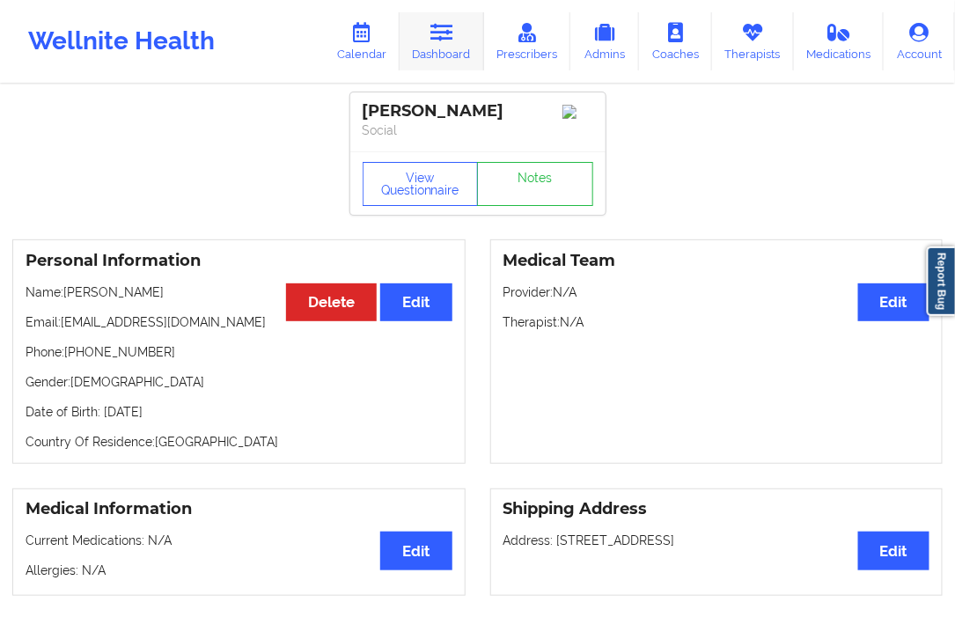
click at [451, 60] on link "Dashboard" at bounding box center [442, 41] width 85 height 58
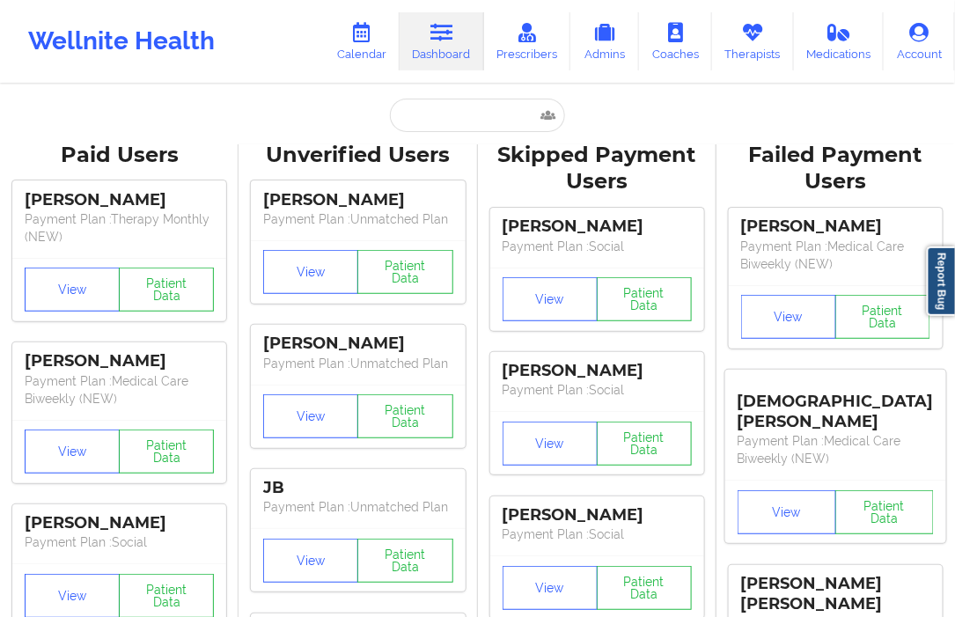
click at [423, 108] on input "text" at bounding box center [477, 115] width 174 height 33
paste input "jessamy91@aol.com"
type input "jessamy91@aol.com"
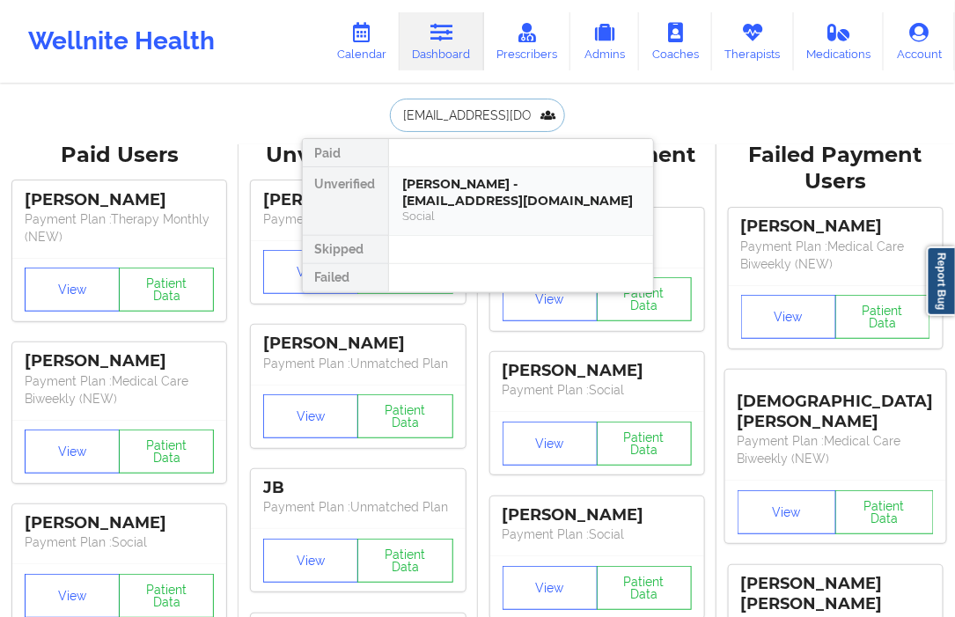
click at [449, 200] on div "Shandel Jessamy - jessamy91@aol.com" at bounding box center [521, 192] width 236 height 33
